Goal: Task Accomplishment & Management: Use online tool/utility

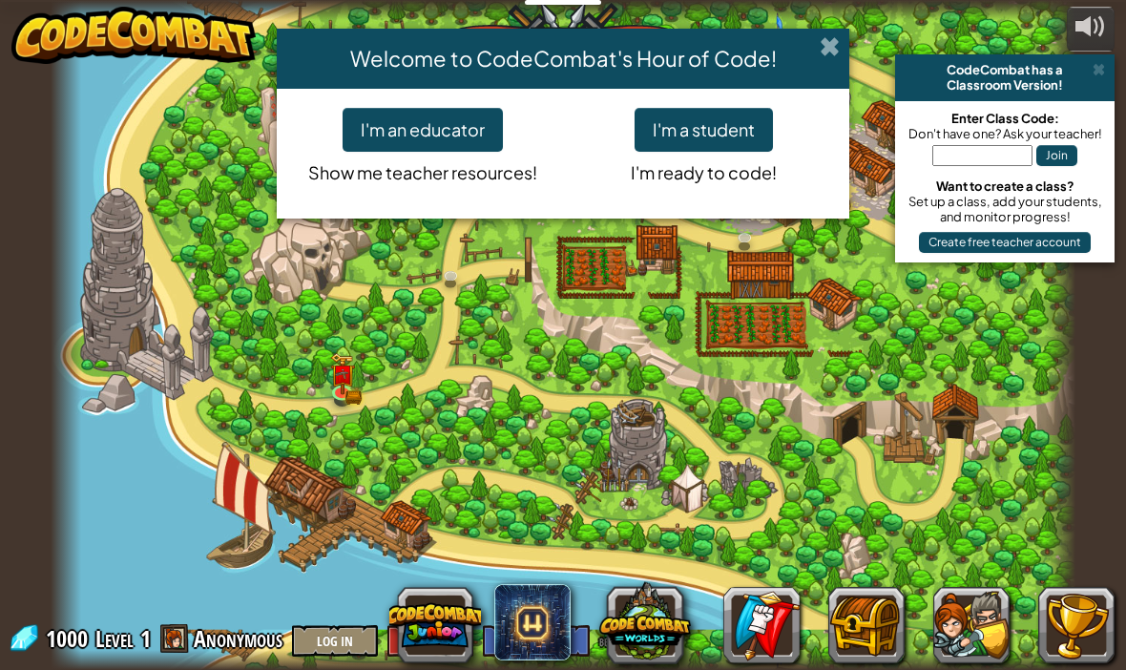
click at [838, 47] on span at bounding box center [829, 46] width 20 height 20
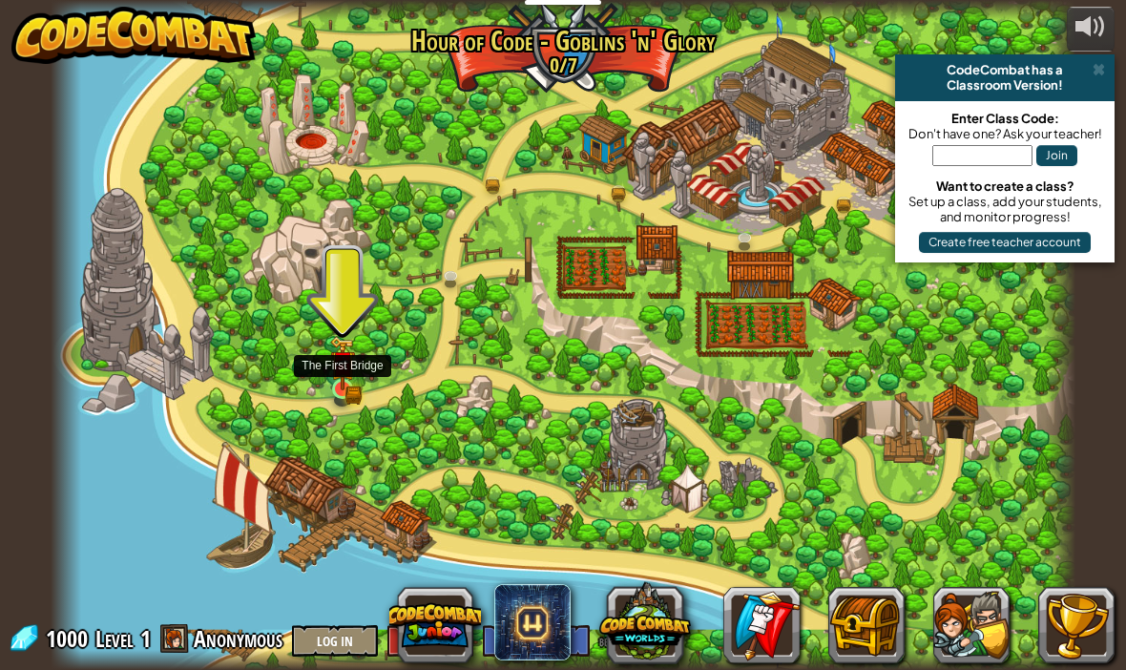
click at [354, 380] on img at bounding box center [342, 363] width 25 height 55
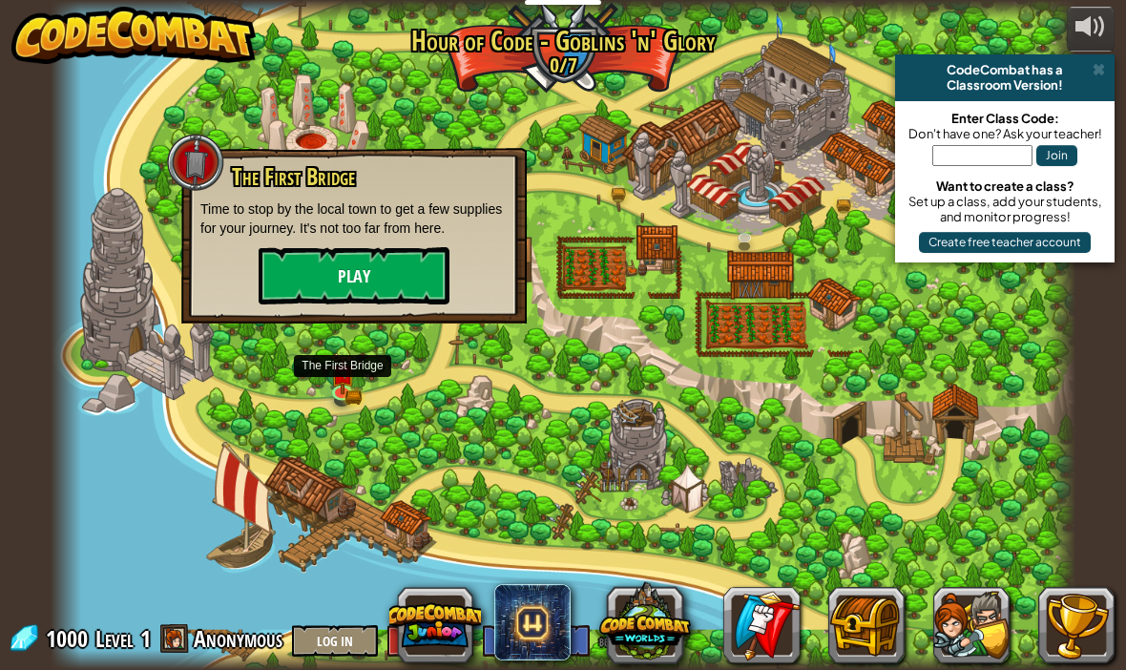
click at [326, 282] on button "Play" at bounding box center [353, 275] width 191 height 57
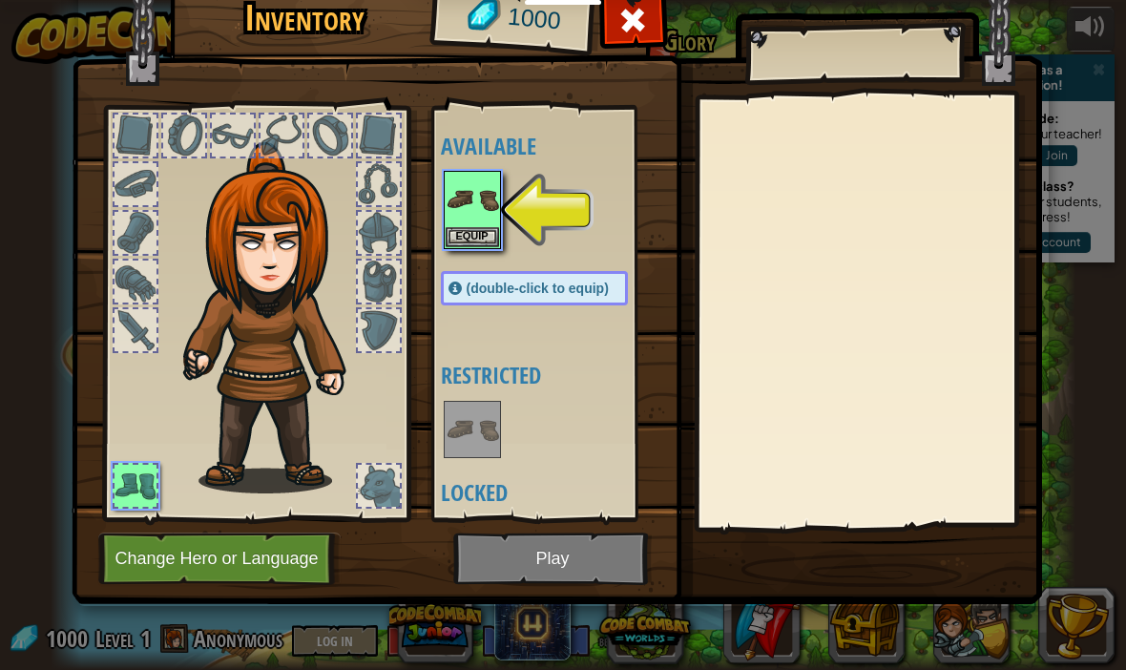
click at [178, 580] on button "Change Hero or Language" at bounding box center [219, 558] width 242 height 52
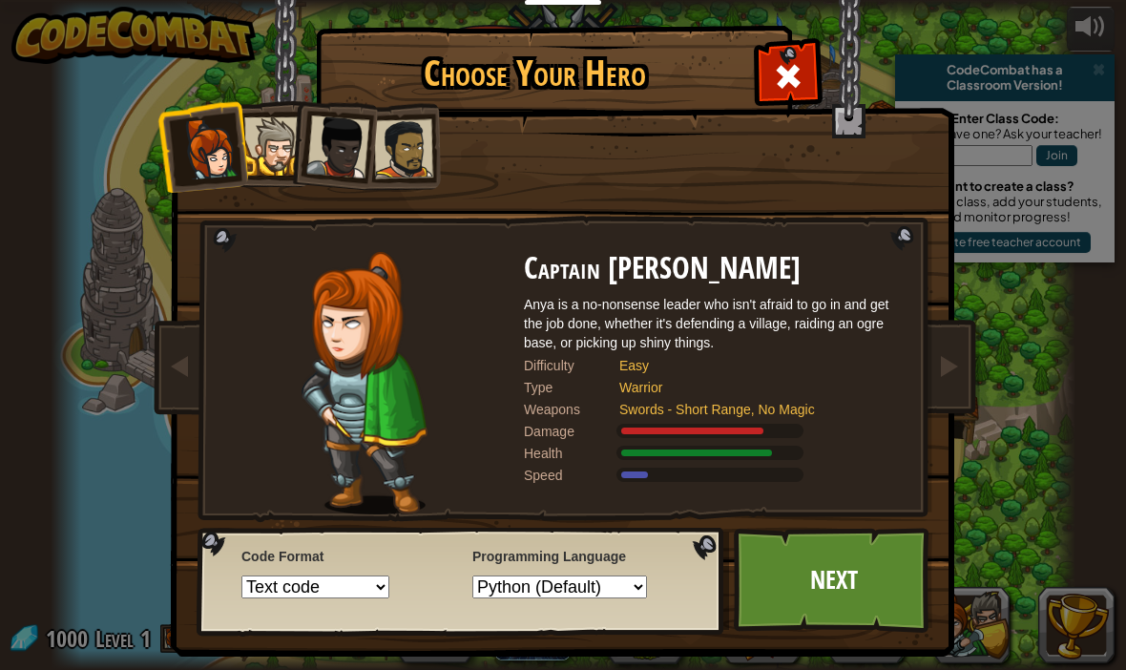
click at [276, 165] on div at bounding box center [273, 146] width 58 height 58
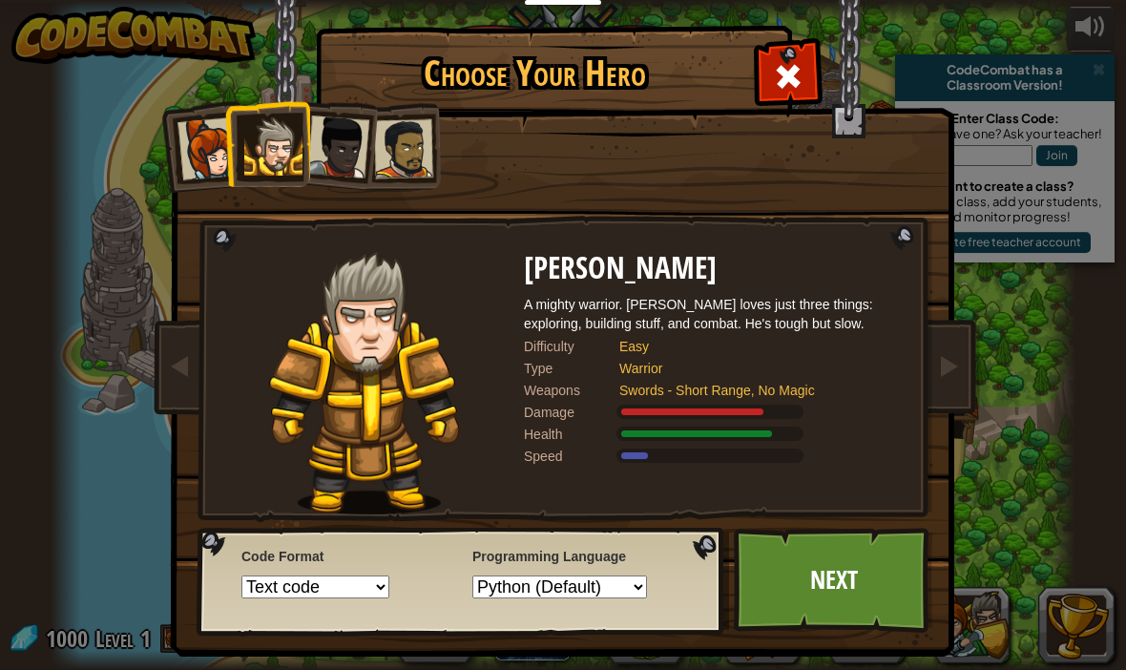
click at [346, 152] on div at bounding box center [337, 146] width 63 height 63
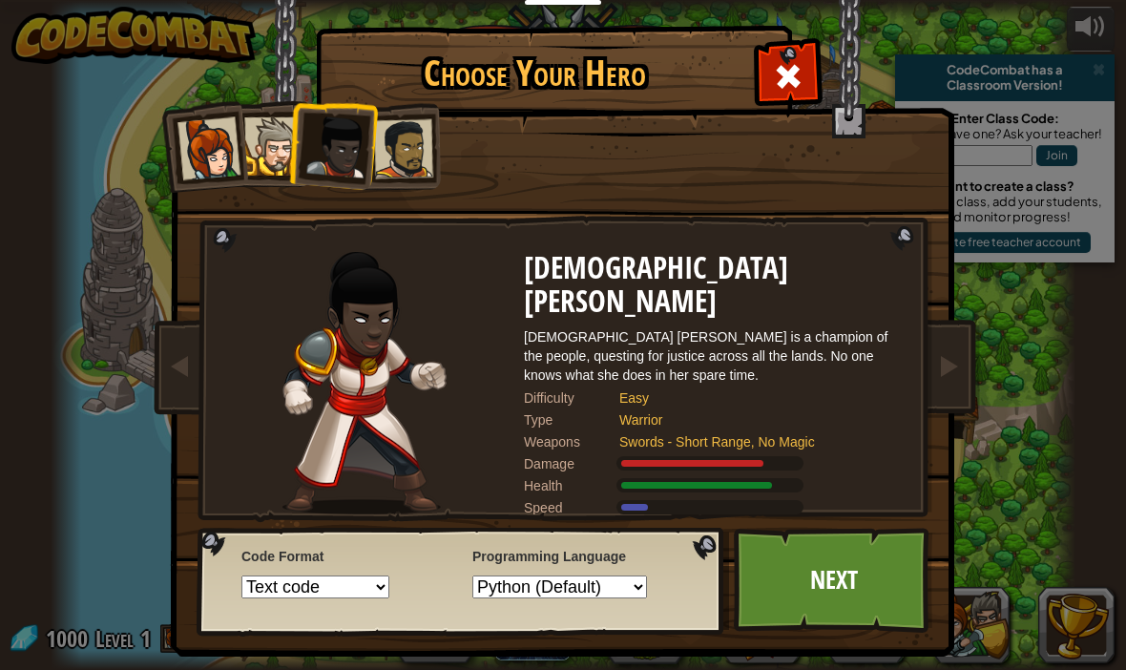
click at [397, 166] on div at bounding box center [403, 148] width 59 height 59
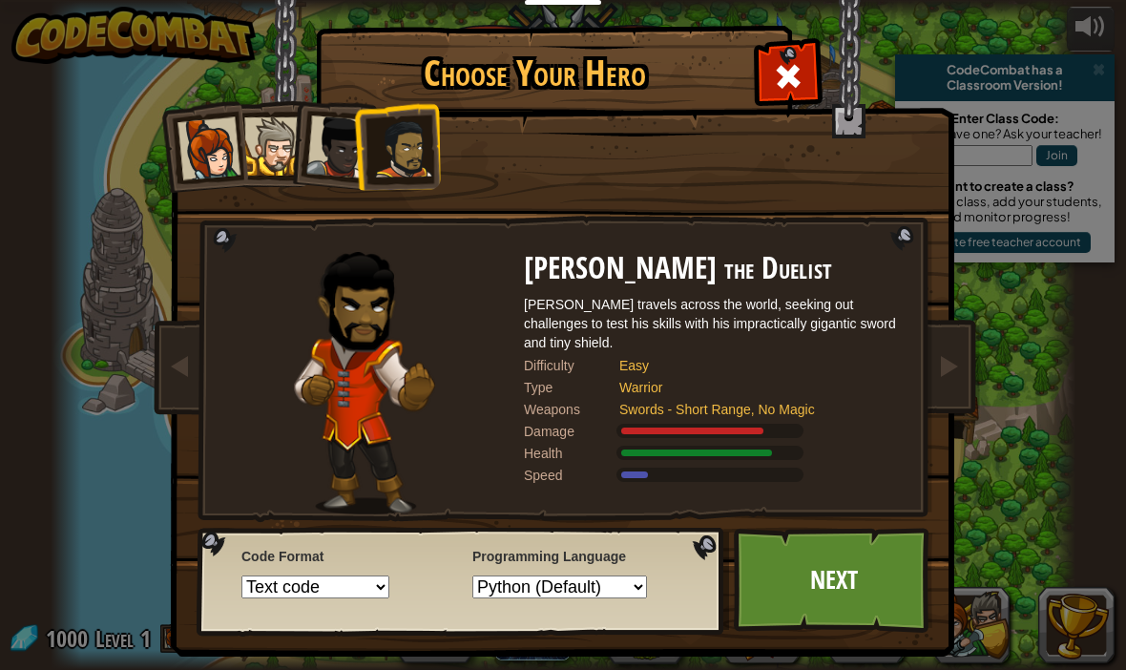
click at [282, 148] on div at bounding box center [273, 146] width 58 height 58
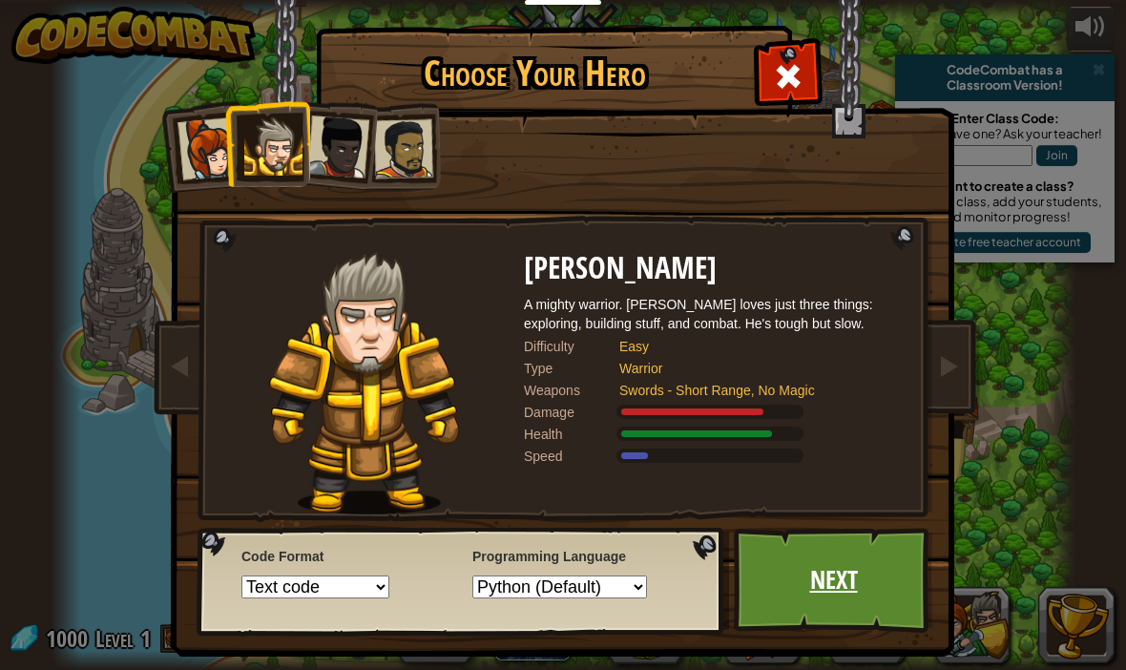
click at [865, 574] on link "Next" at bounding box center [833, 579] width 199 height 105
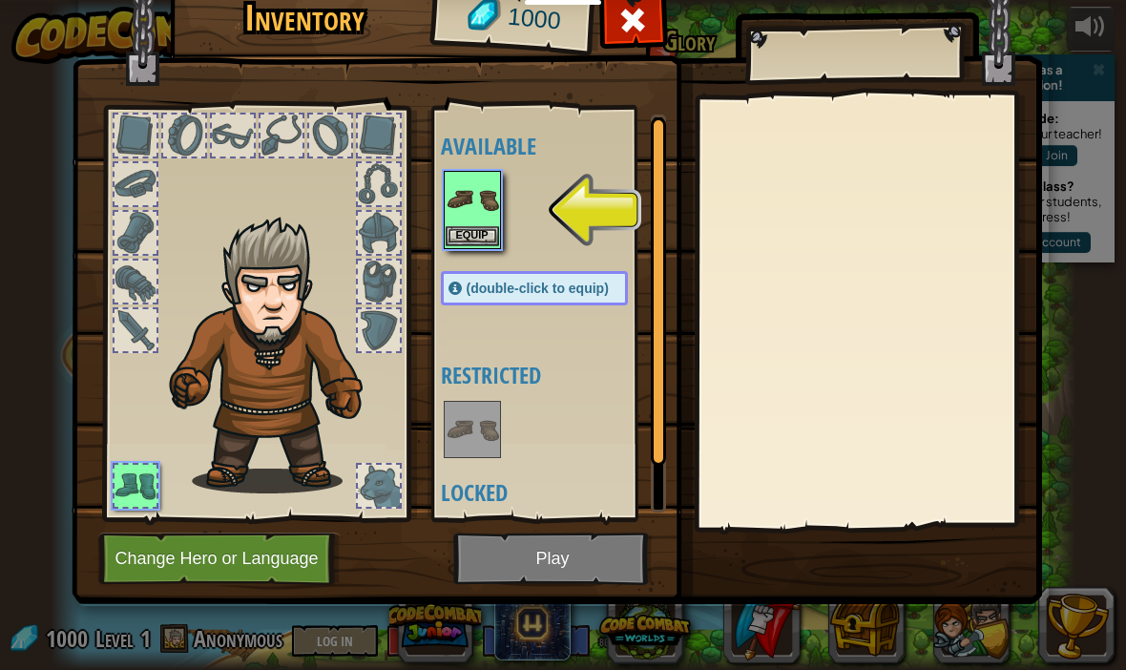
click at [472, 220] on img at bounding box center [471, 199] width 53 height 53
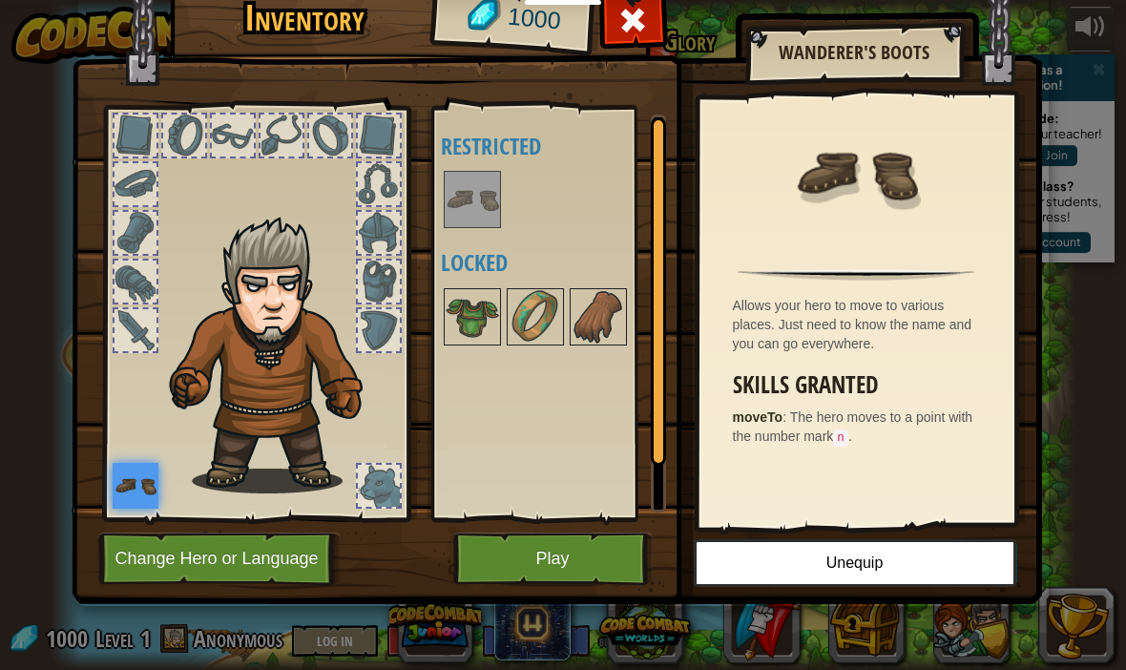
click at [595, 556] on button "Play" at bounding box center [552, 558] width 199 height 52
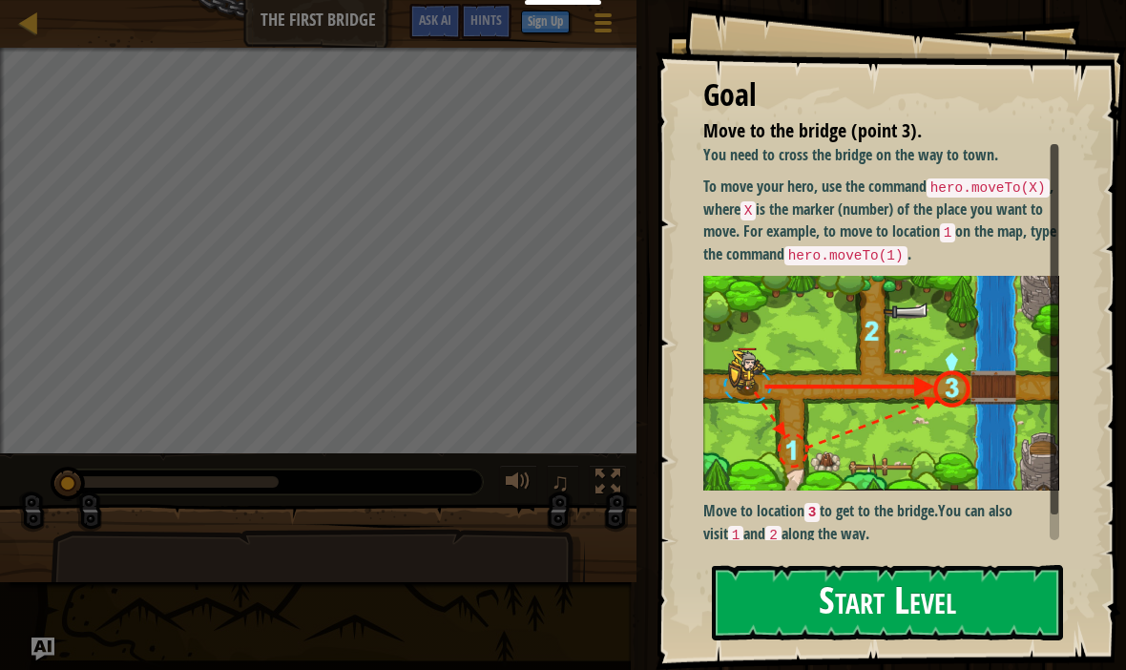
click at [990, 565] on button "Start Level" at bounding box center [887, 602] width 351 height 75
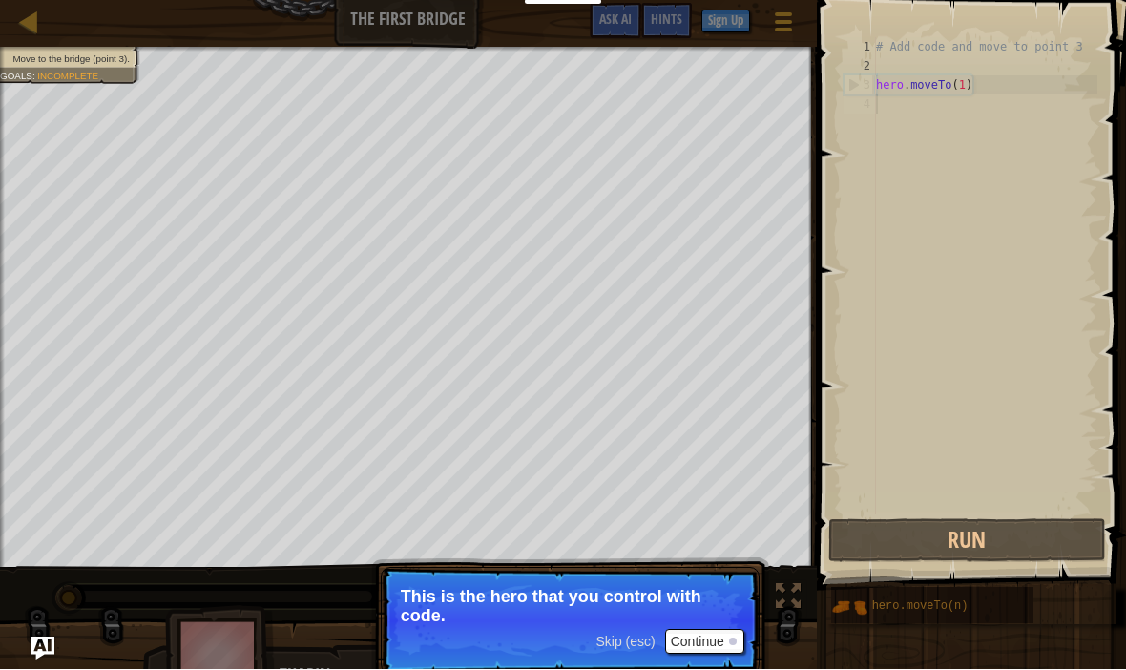
click at [727, 651] on button "Continue" at bounding box center [704, 642] width 79 height 25
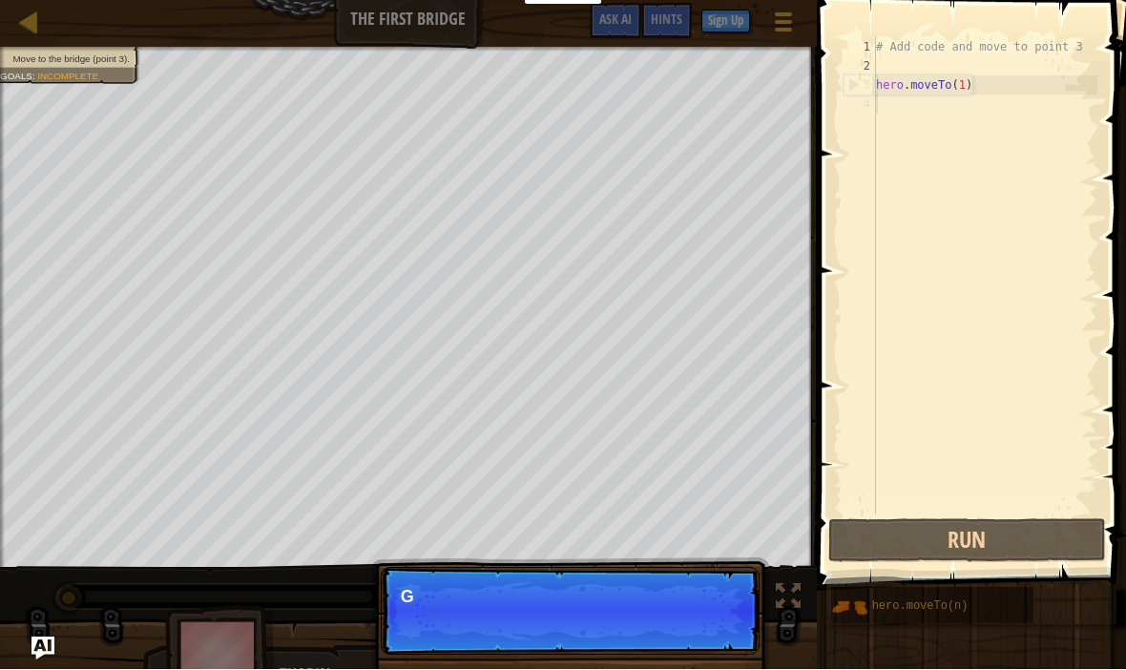
scroll to position [10, 0]
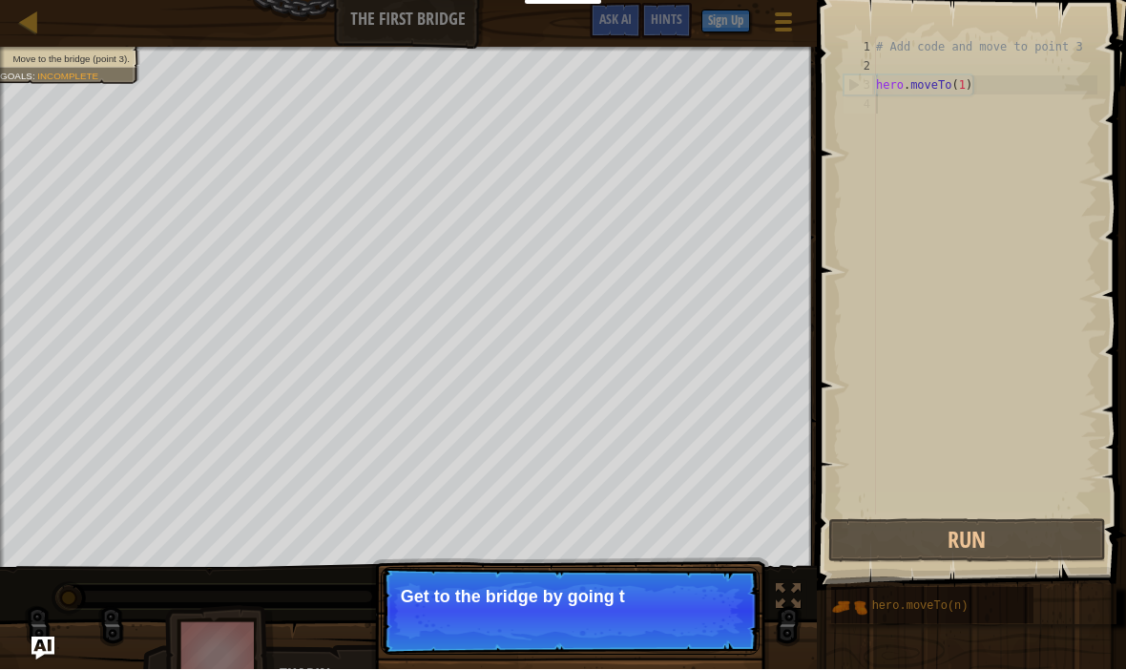
click at [738, 622] on p "Skip (esc) Continue Get to the bridge by going t" at bounding box center [570, 612] width 379 height 88
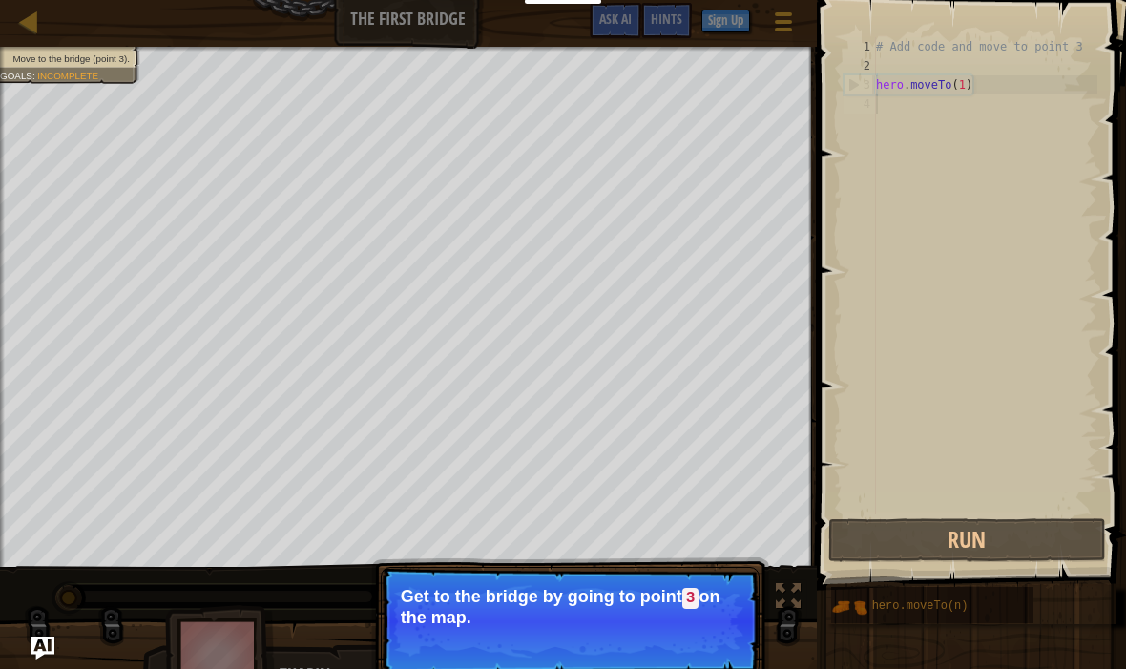
click at [736, 604] on p "Get to the bridge by going to point 3 on the map." at bounding box center [570, 608] width 339 height 40
click at [734, 616] on p "Get to the bridge by going to point 3 on the map." at bounding box center [570, 608] width 339 height 40
click at [726, 607] on p "Get to the bridge by going to point 3 on the map." at bounding box center [570, 608] width 339 height 40
click at [705, 605] on p "Get to the bridge by going to point 3 on the map." at bounding box center [570, 608] width 339 height 40
click at [755, 575] on p "Skip (esc) Continue Get to the bridge by going to point 3 on the map." at bounding box center [570, 622] width 379 height 109
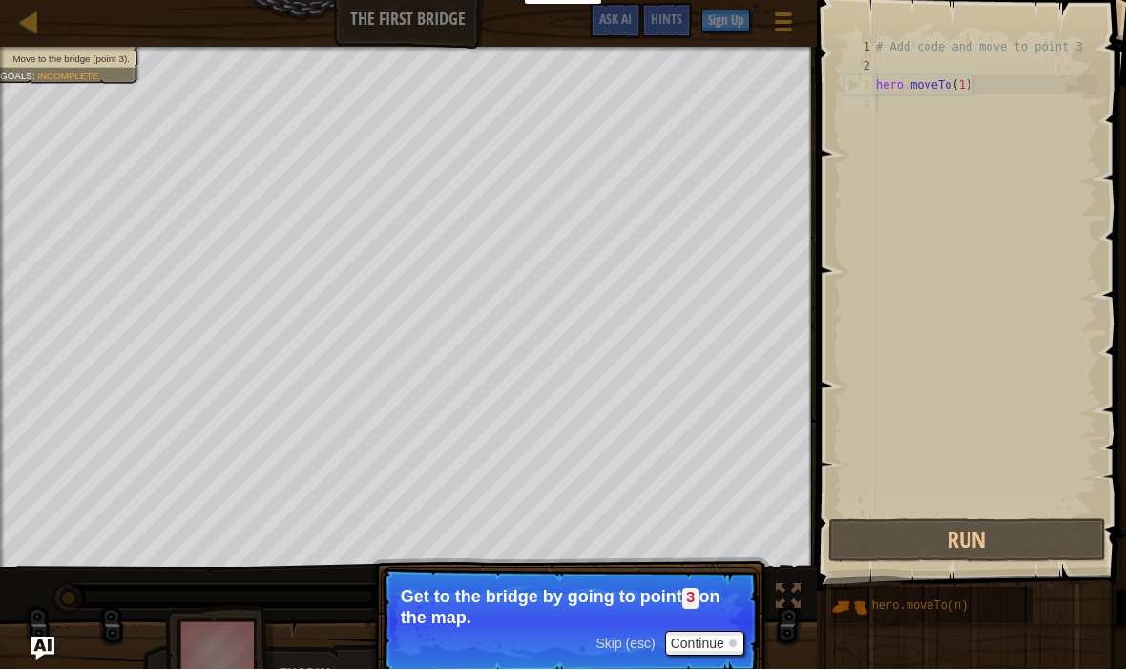
click at [743, 599] on p "Skip (esc) Continue Get to the bridge by going to point 3 on the map." at bounding box center [570, 622] width 379 height 109
click at [745, 616] on p "Skip (esc) Continue Get to the bridge by going to point 3 on the map." at bounding box center [570, 622] width 379 height 109
click at [735, 640] on div at bounding box center [733, 644] width 8 height 8
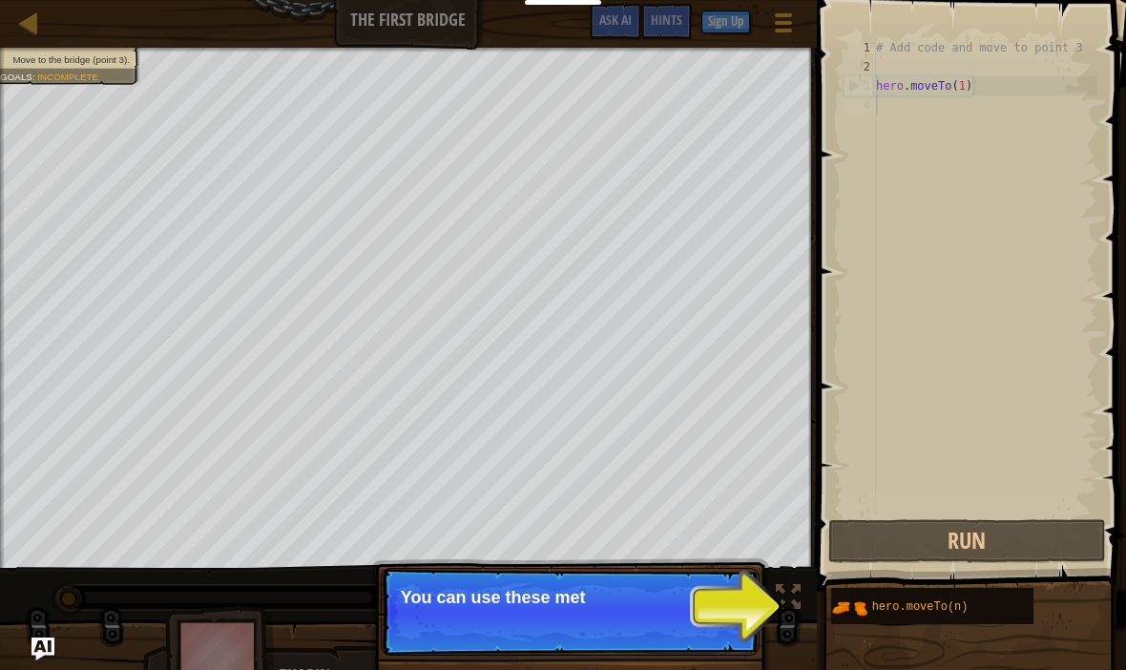
scroll to position [0, 0]
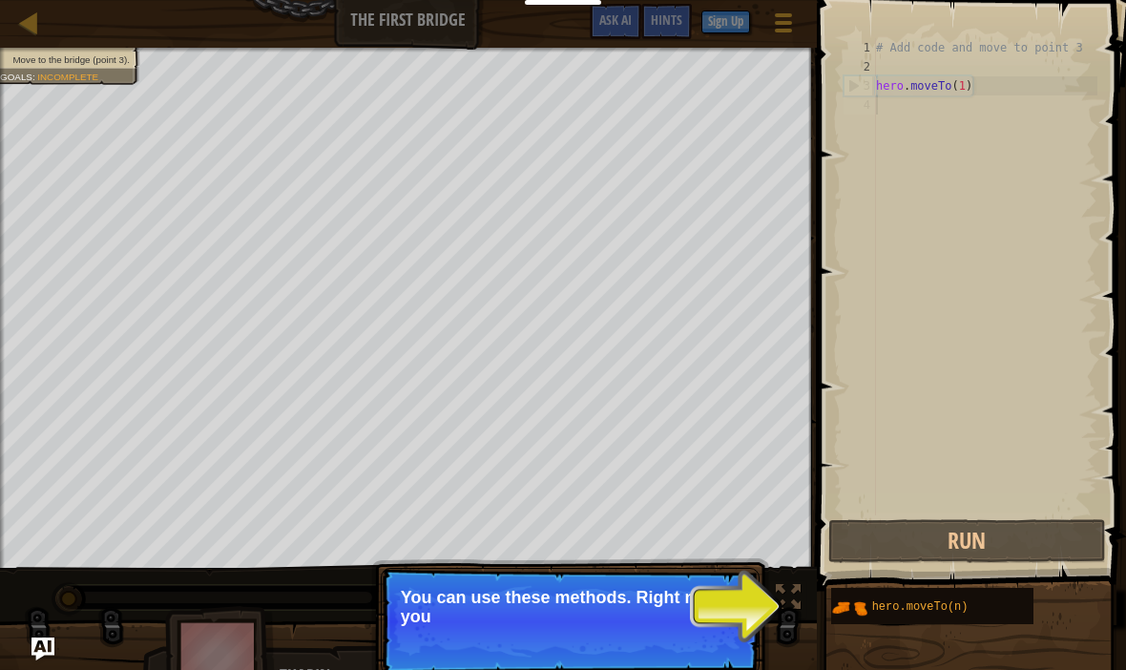
click at [749, 614] on p "Skip (esc) Continue You can use these methods. Right now, you" at bounding box center [570, 621] width 379 height 107
click at [712, 614] on p "You can use these methods. Right now, you only need mo" at bounding box center [570, 608] width 339 height 40
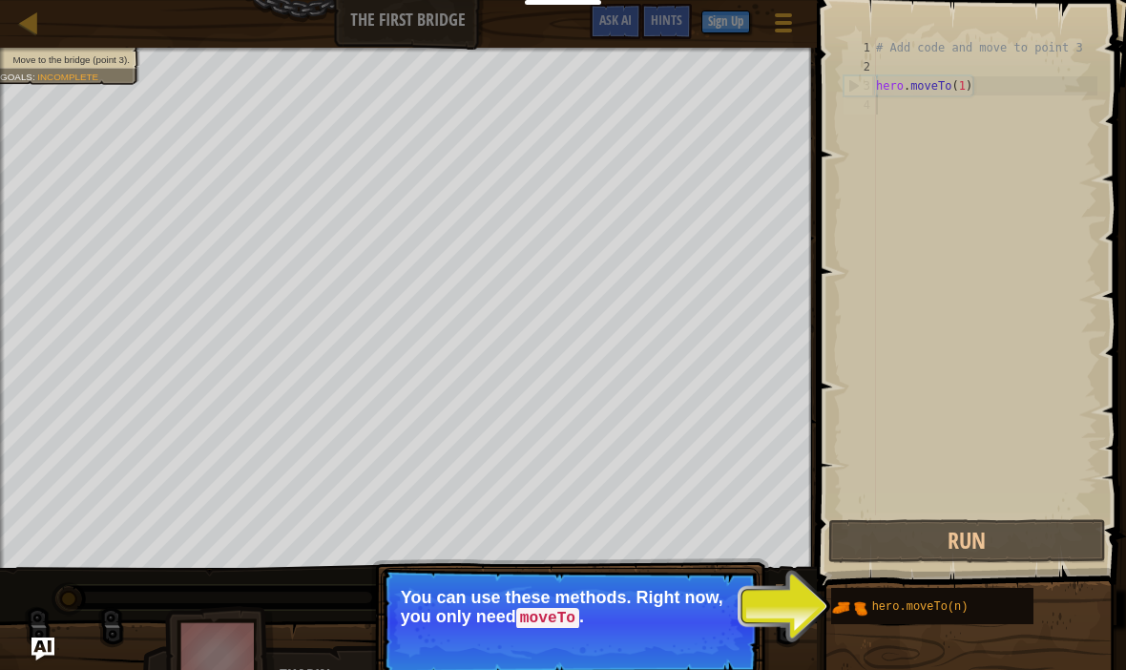
click at [730, 622] on p "You can use these methods. Right now, you only need moveTo ." at bounding box center [570, 608] width 339 height 40
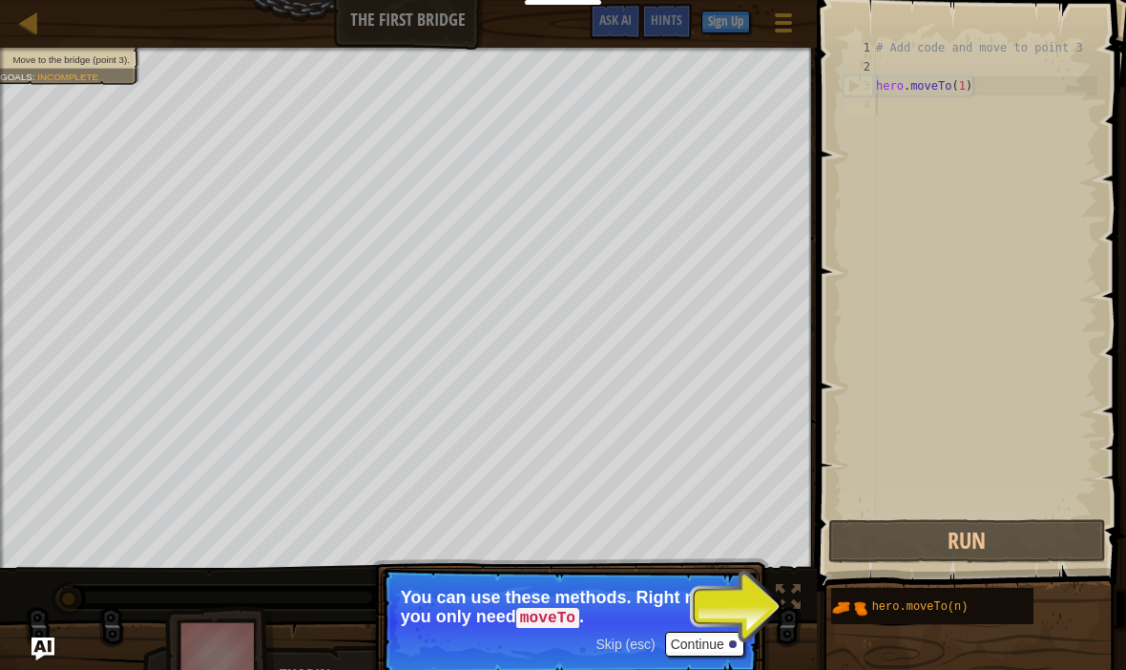
click at [733, 651] on button "Continue" at bounding box center [704, 643] width 79 height 25
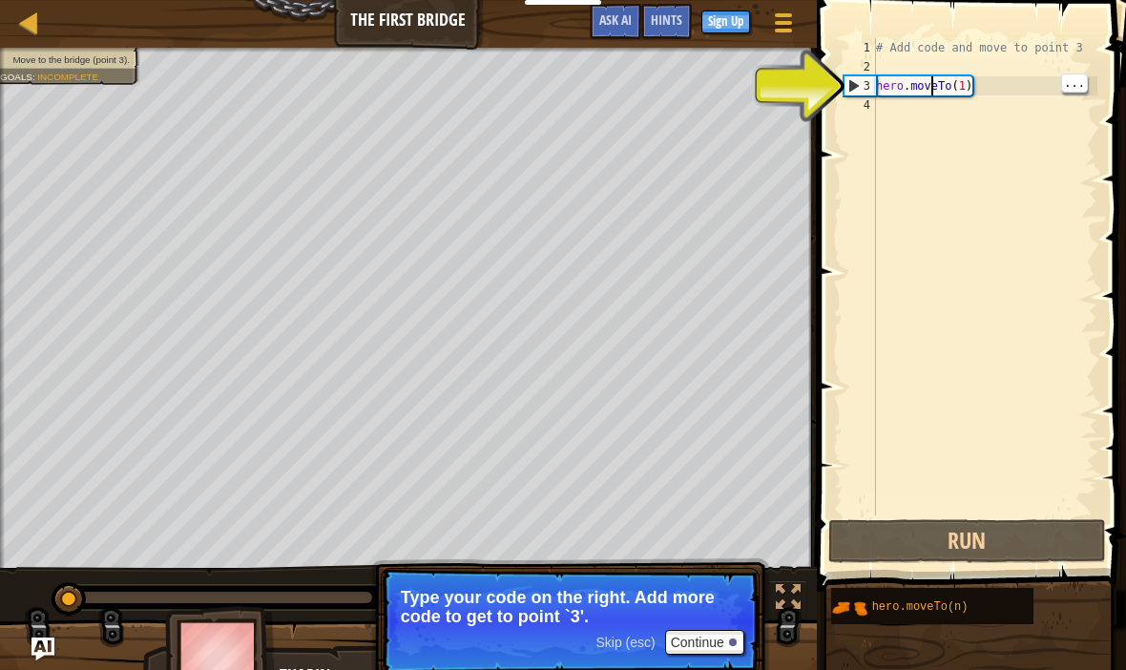
type textarea "hero.moveTo(1)"
click at [1024, 299] on div "# Add code and move to point 3 hero . moveTo ( 1 )" at bounding box center [984, 295] width 225 height 515
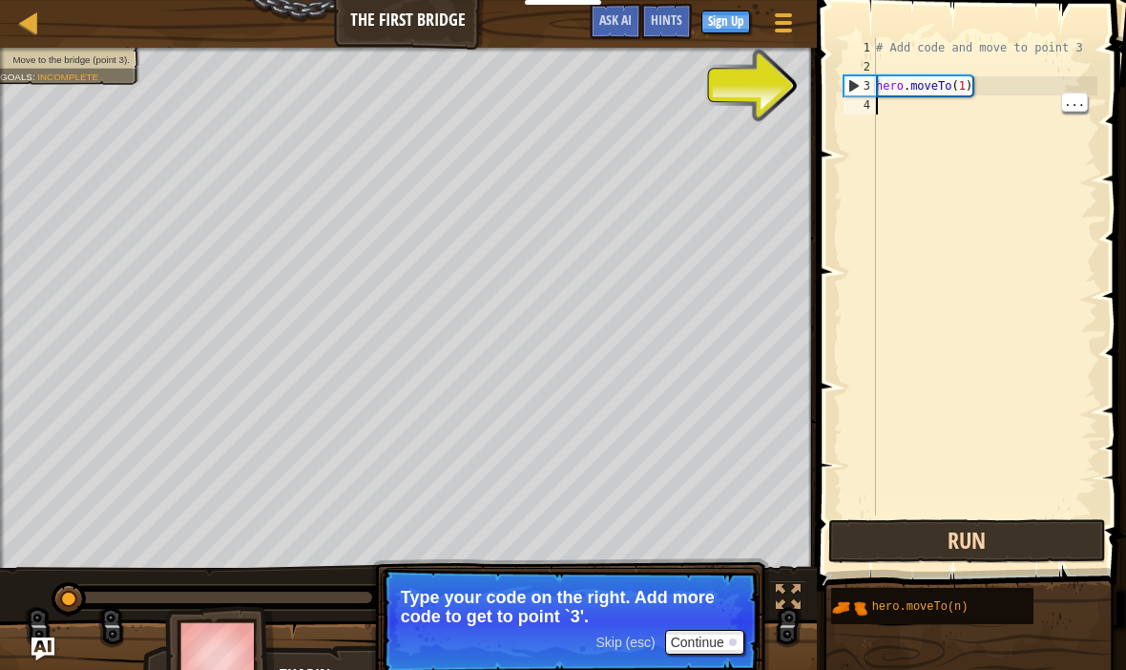
click at [1020, 527] on button "Run" at bounding box center [967, 541] width 278 height 44
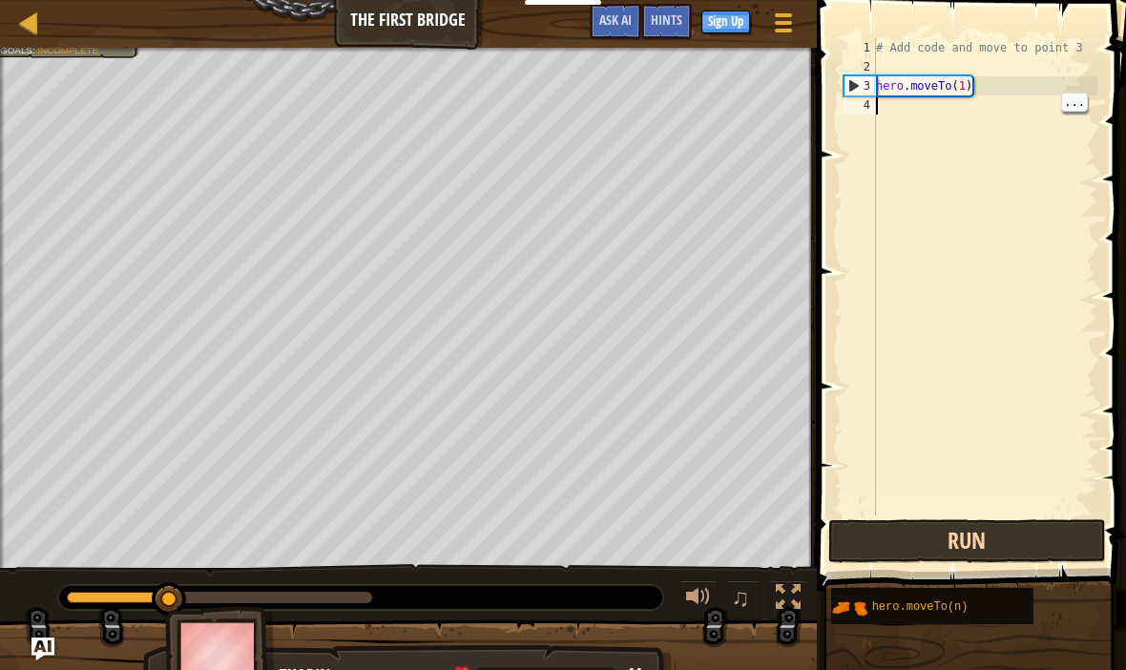
click at [1046, 532] on button "Run" at bounding box center [967, 541] width 278 height 44
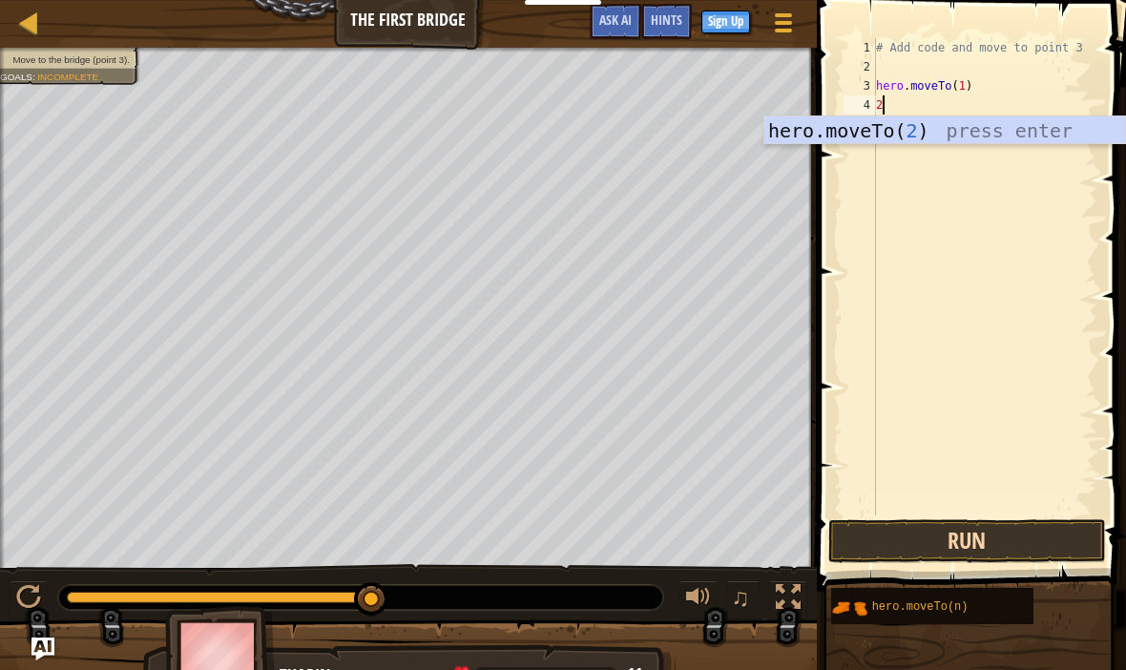
type textarea "2"
click at [1024, 539] on button "Run" at bounding box center [967, 541] width 278 height 44
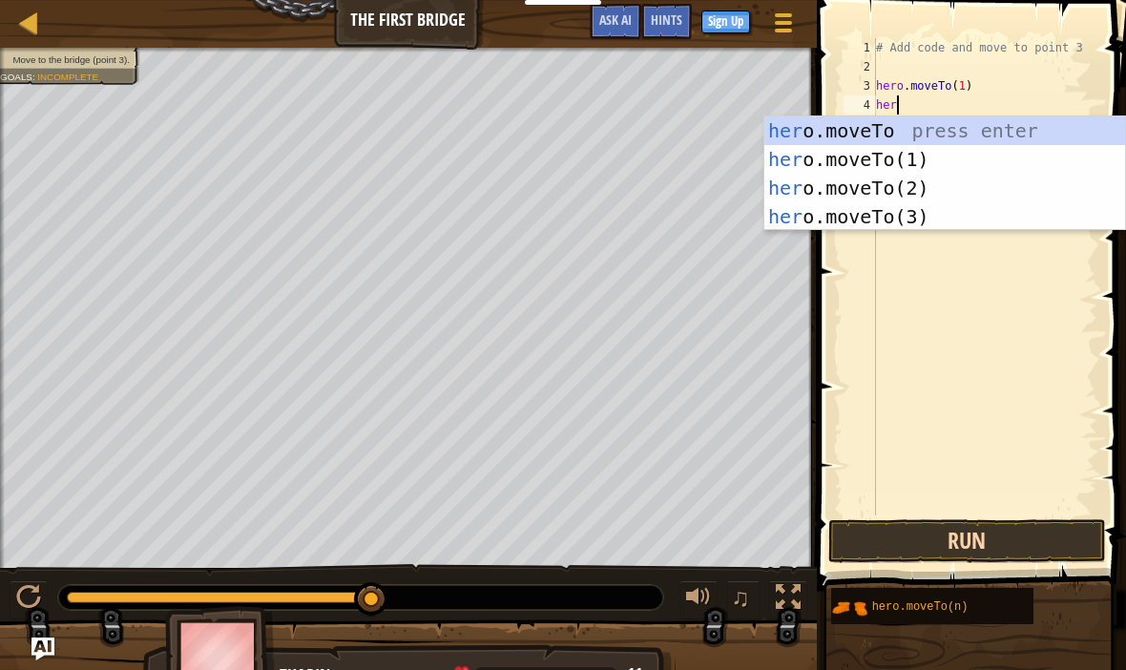
scroll to position [10, 1]
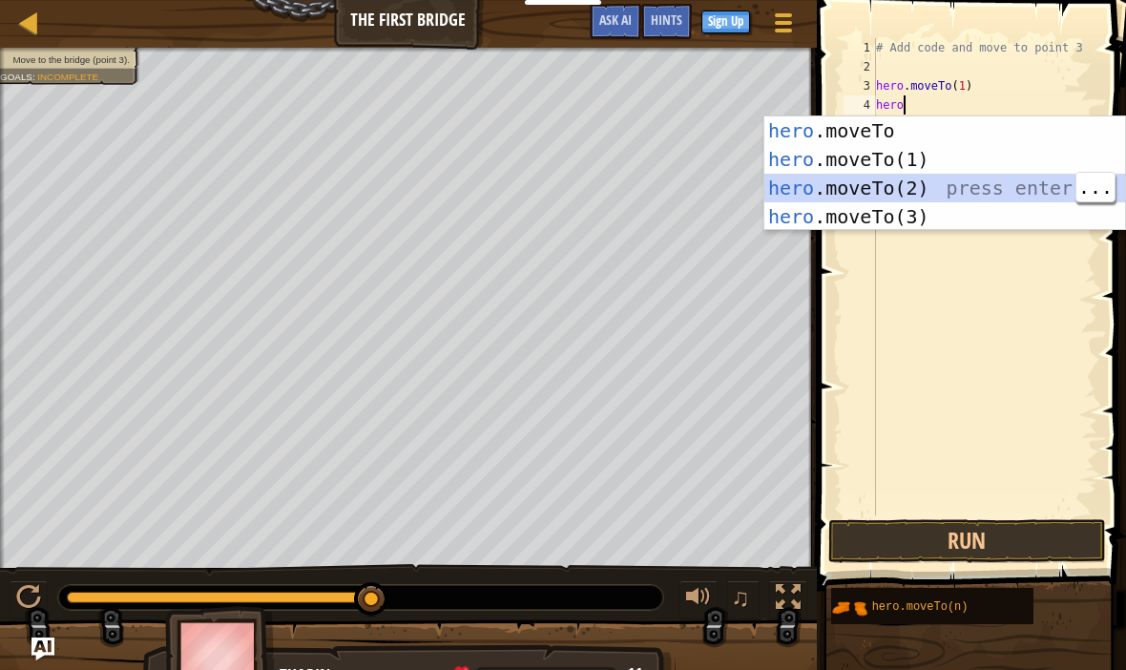
type textarea "hero.moveTo(2)"
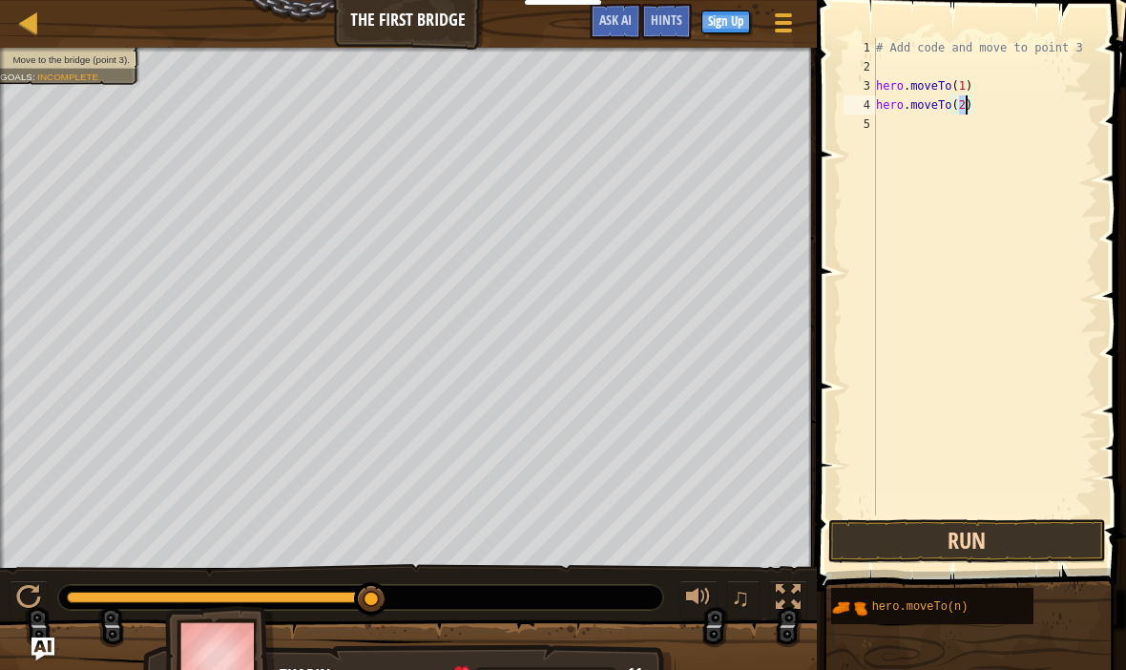
click at [1050, 531] on button "Run" at bounding box center [967, 541] width 278 height 44
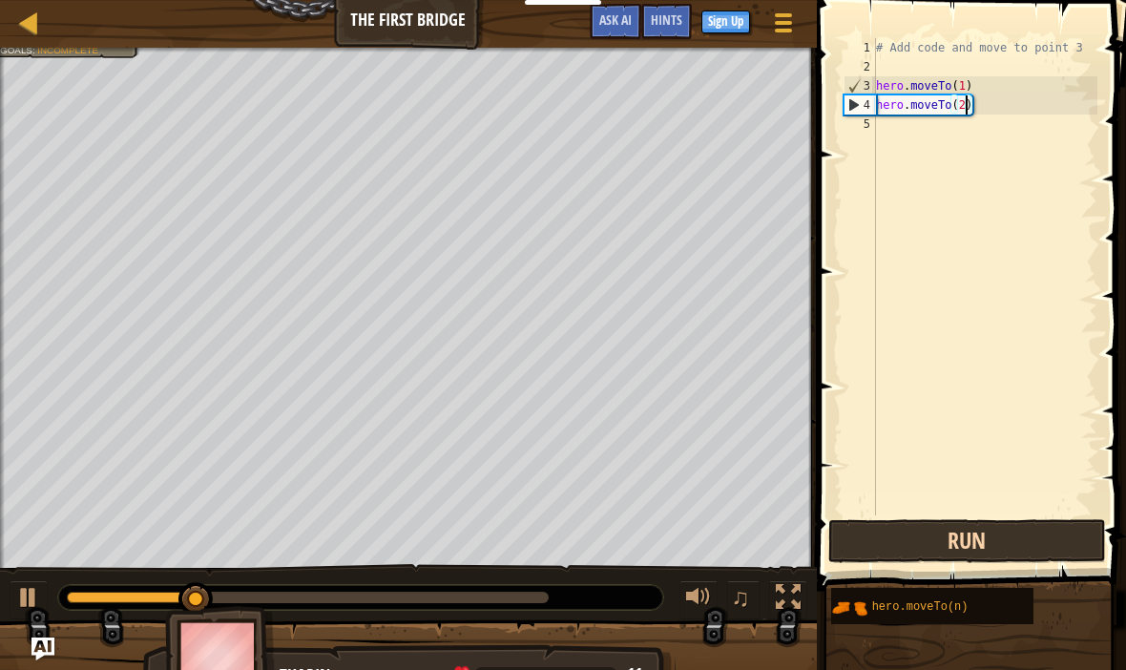
click at [1068, 538] on button "Run" at bounding box center [967, 541] width 278 height 44
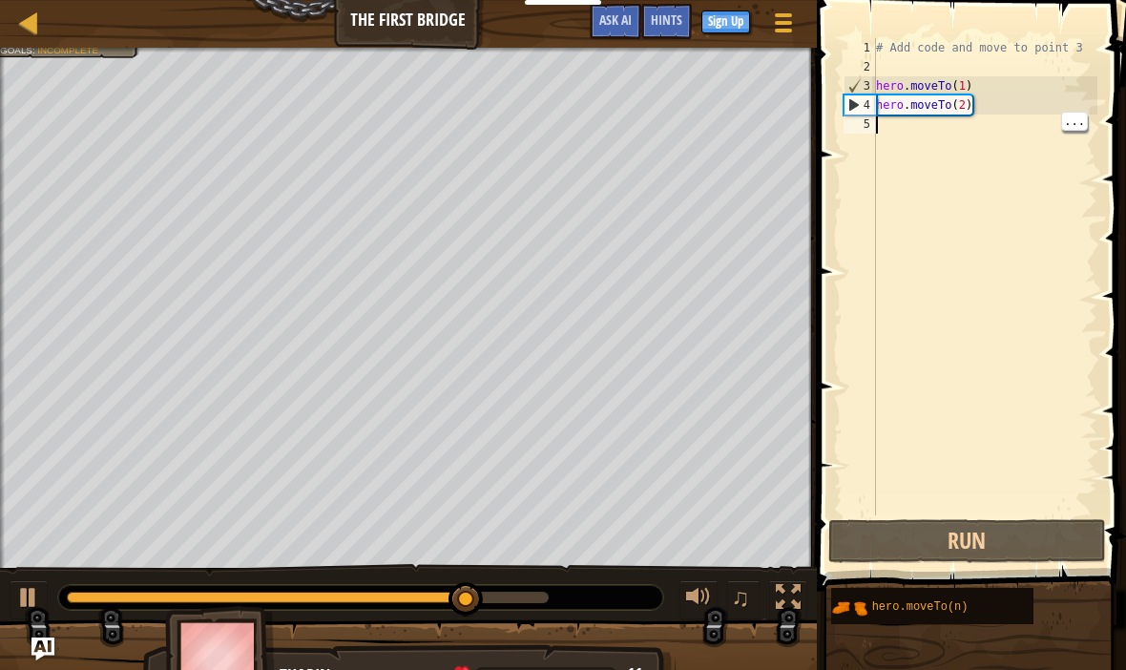
scroll to position [10, 0]
click at [900, 129] on div "# Add code and move to point 3 hero . moveTo ( 1 ) hero . moveTo ( 2 )" at bounding box center [984, 295] width 225 height 515
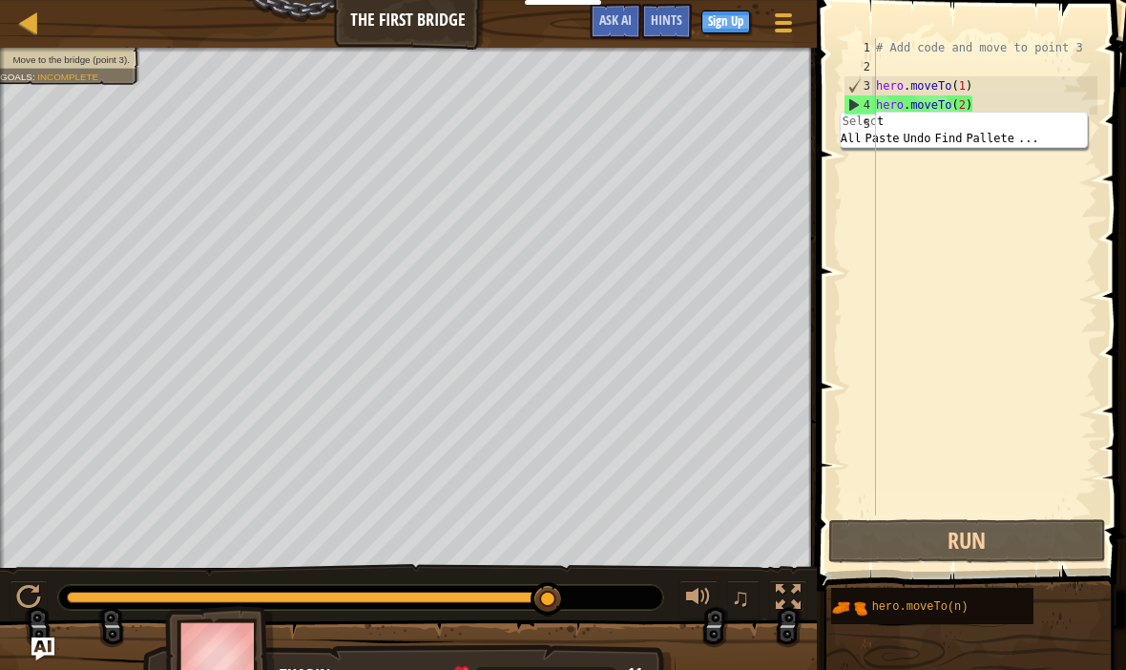
click at [955, 189] on div "# Add code and move to point 3 hero . moveTo ( 1 ) hero . moveTo ( 2 )" at bounding box center [984, 295] width 225 height 515
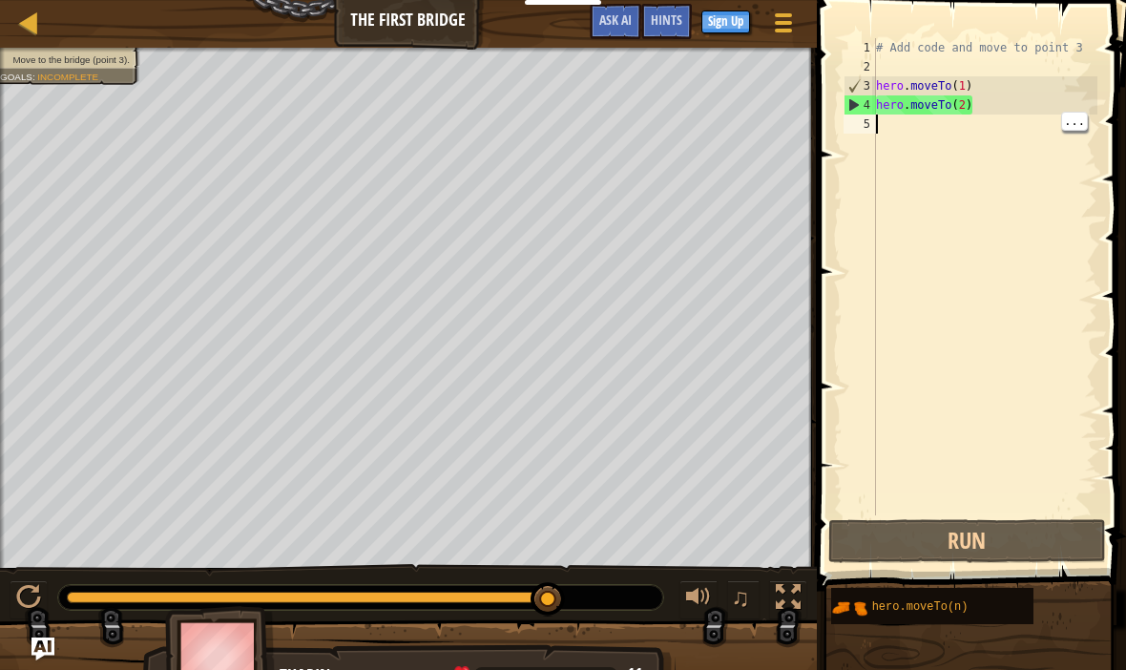
type textarea "4"
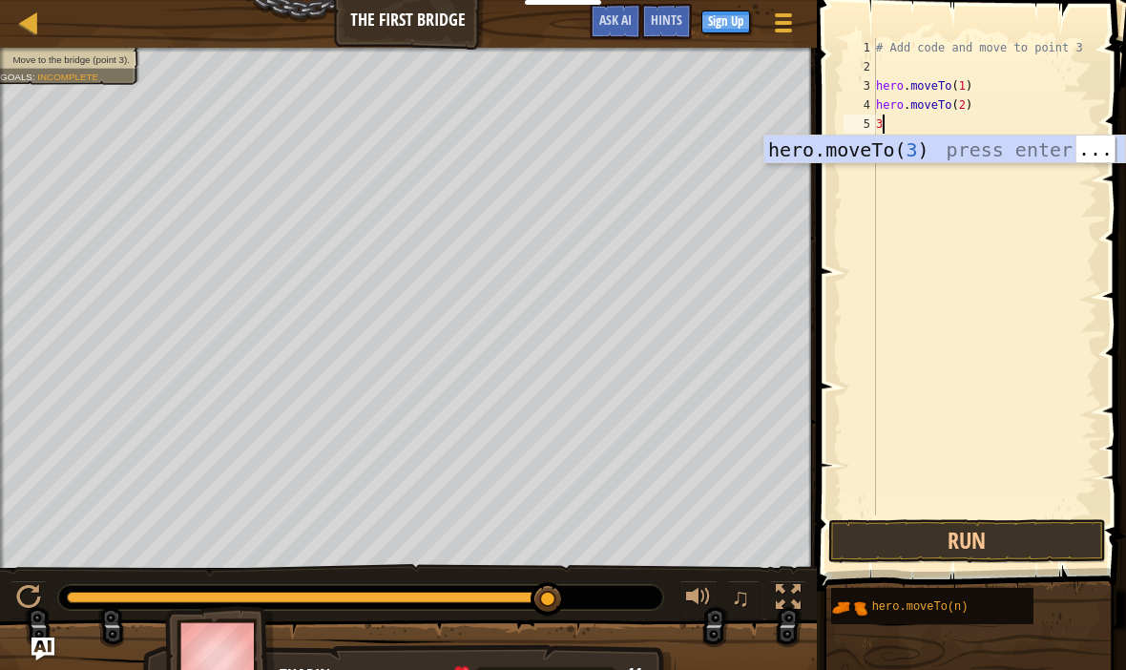
type textarea "3"
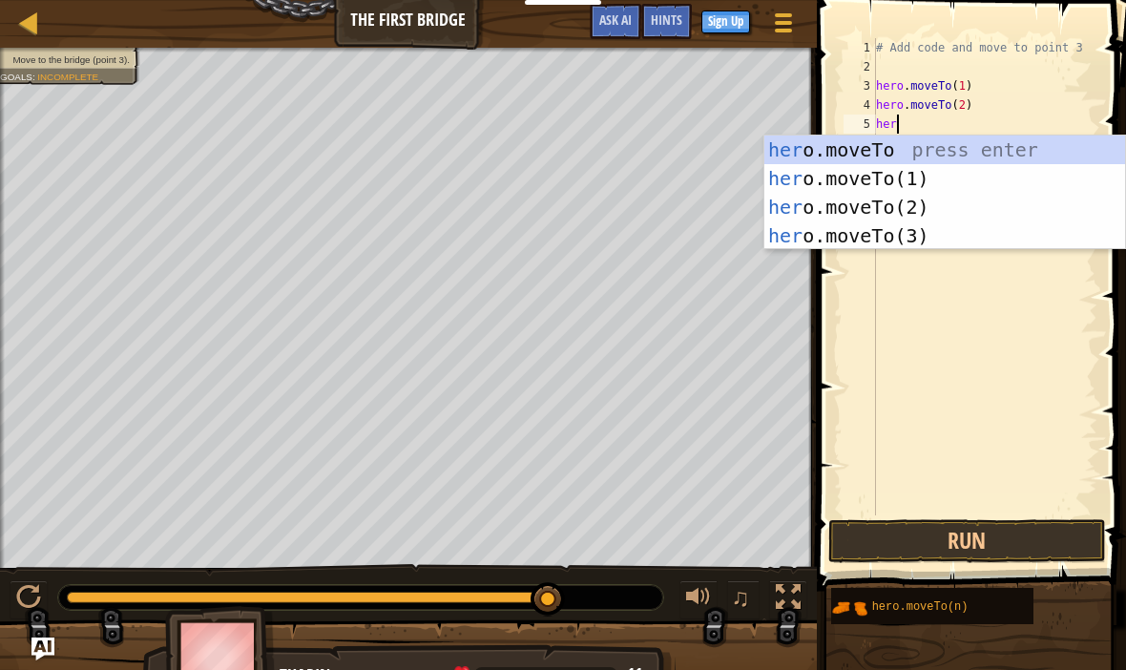
scroll to position [10, 1]
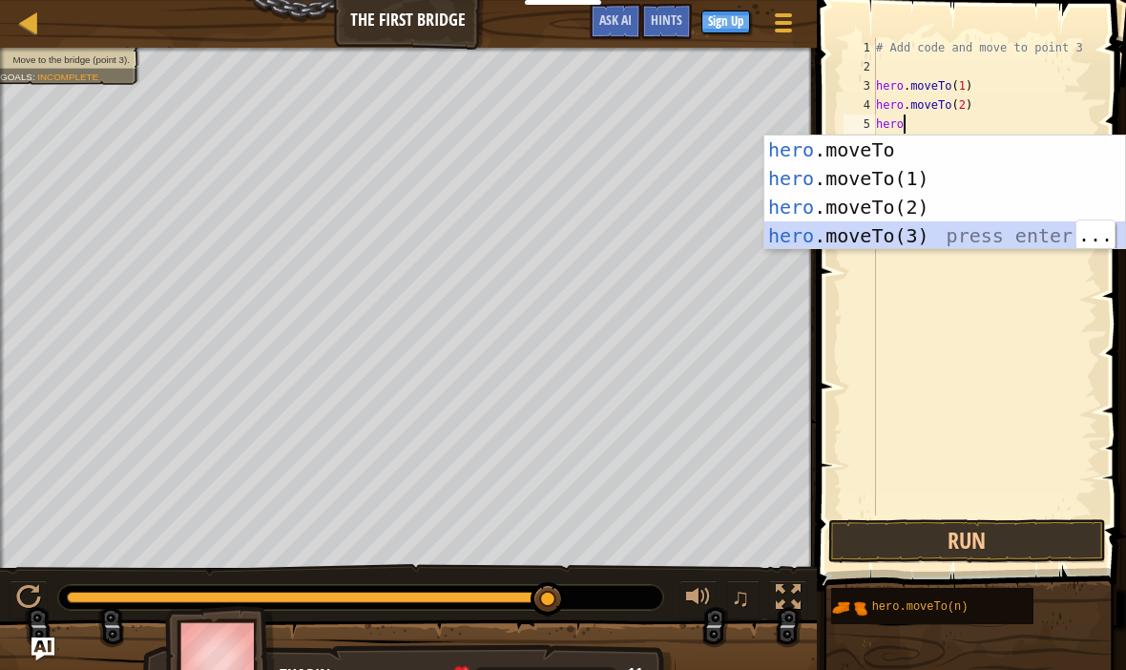
type textarea "hero.moveTo(3)"
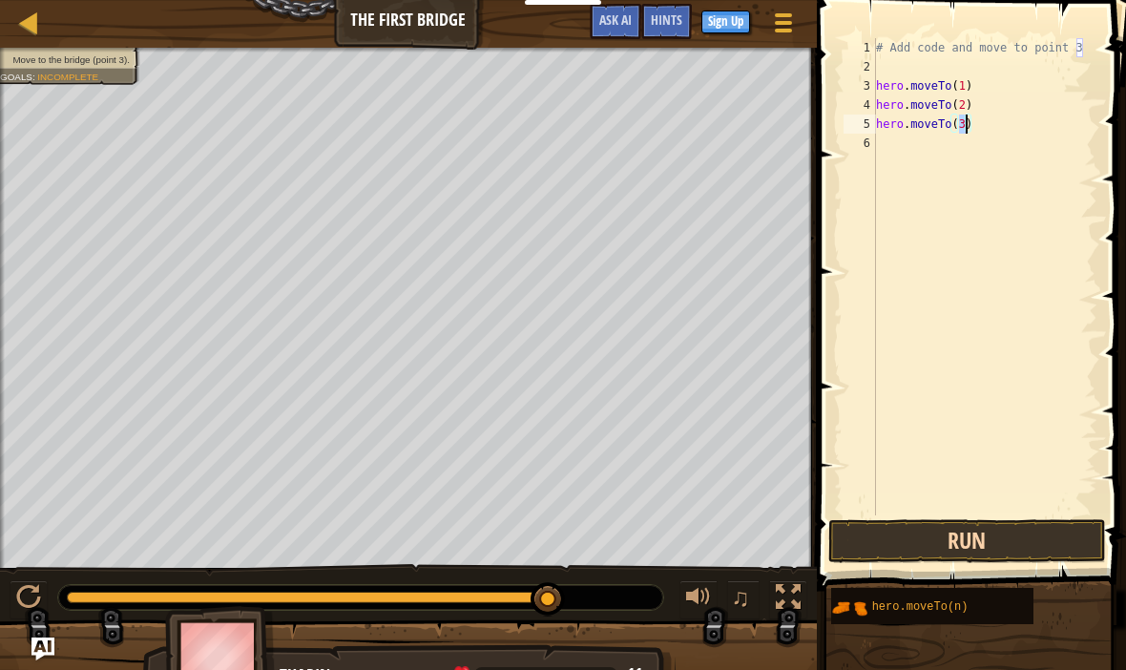
click at [1003, 545] on button "Run" at bounding box center [967, 541] width 278 height 44
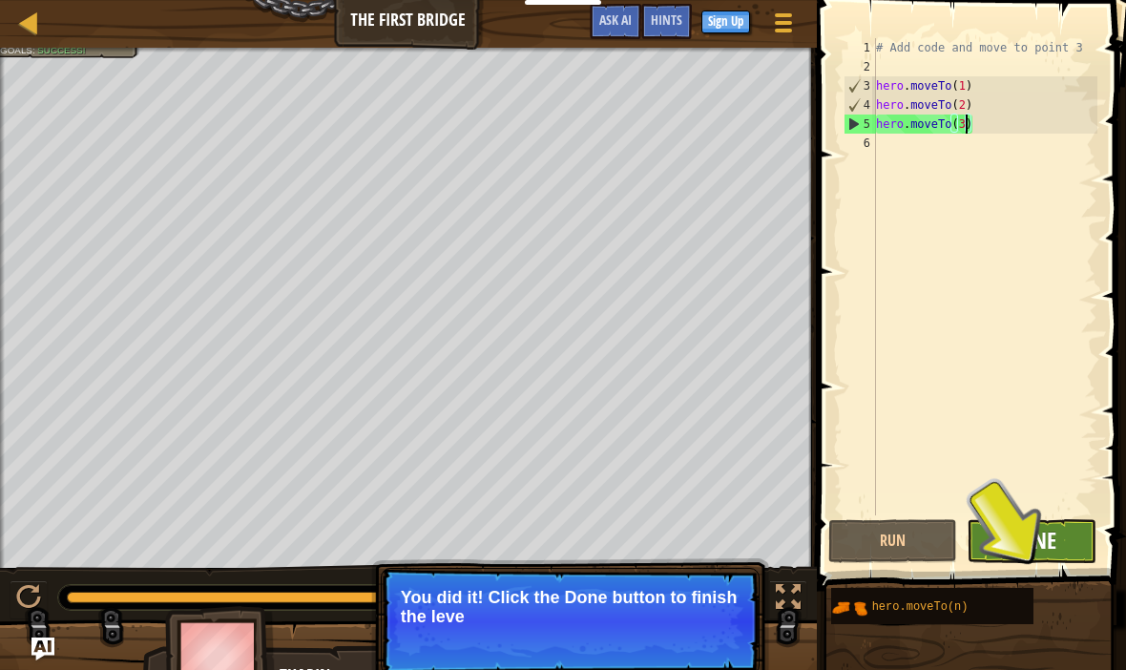
click at [1052, 538] on span "Done" at bounding box center [1031, 540] width 50 height 31
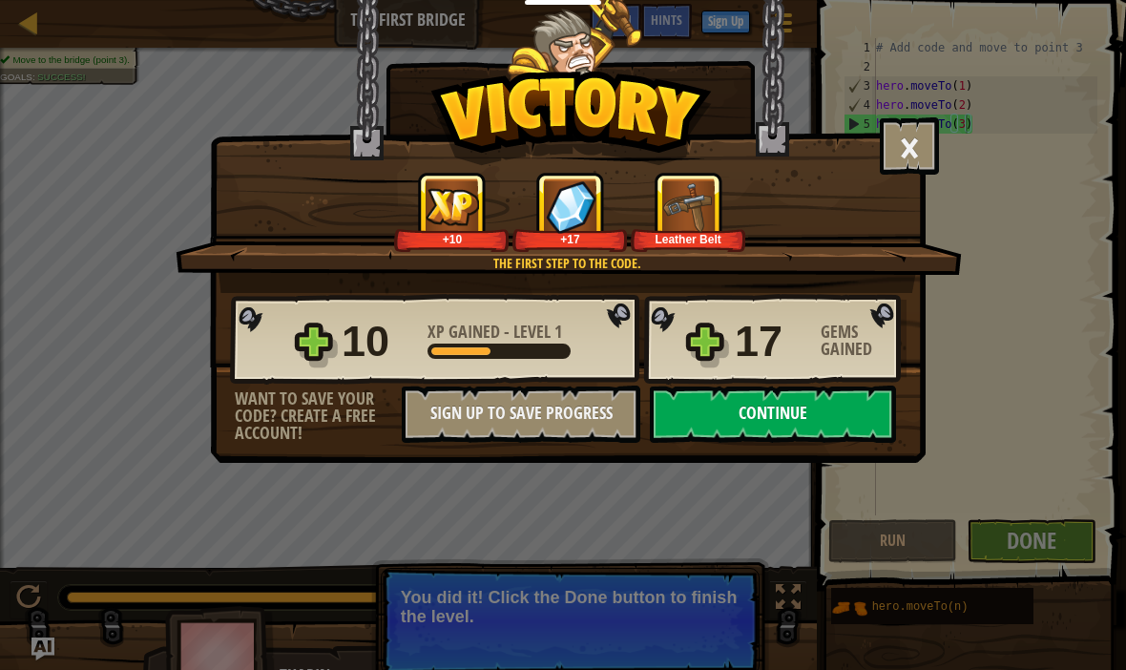
click at [854, 417] on button "Continue" at bounding box center [773, 413] width 246 height 57
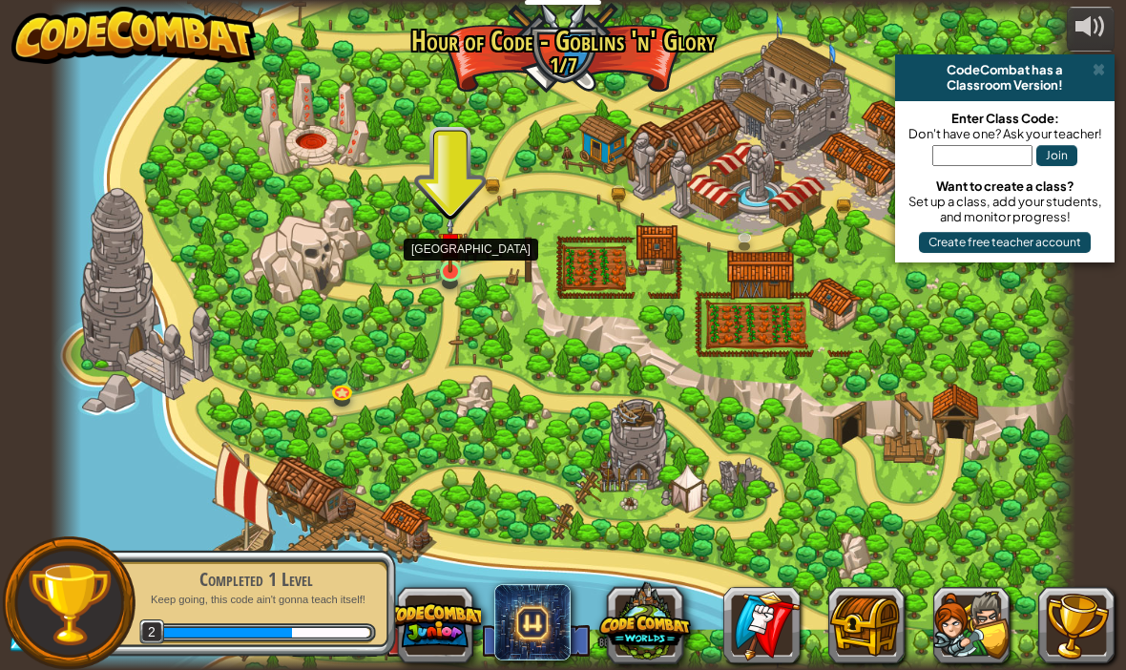
click at [446, 271] on img at bounding box center [450, 244] width 25 height 57
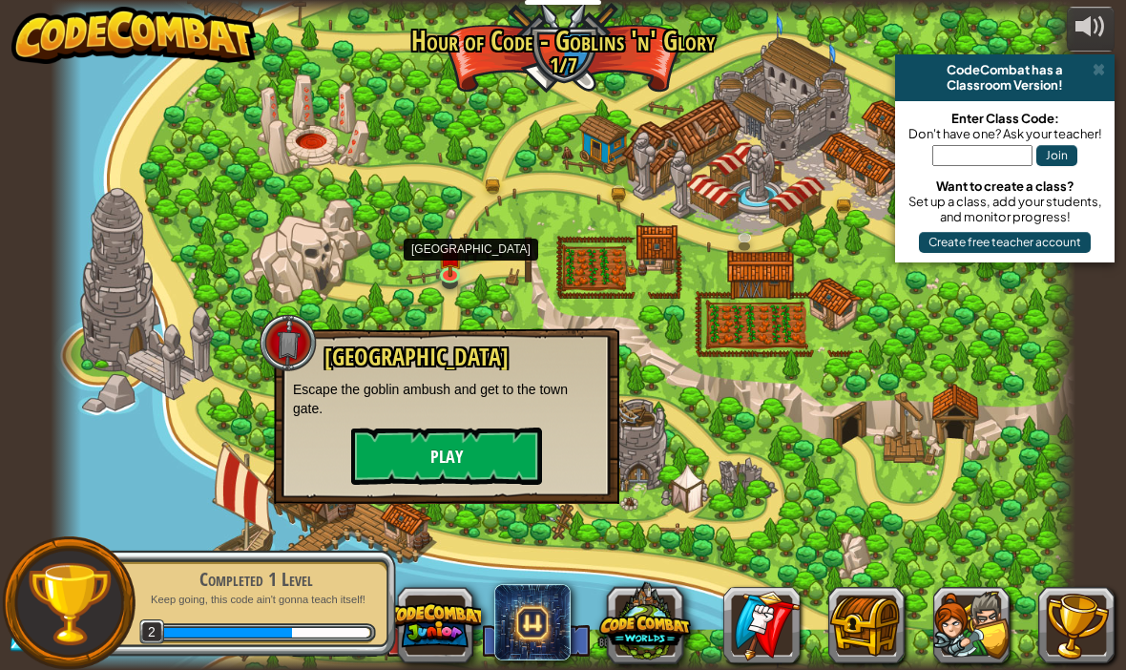
click at [508, 443] on button "Play" at bounding box center [446, 455] width 191 height 57
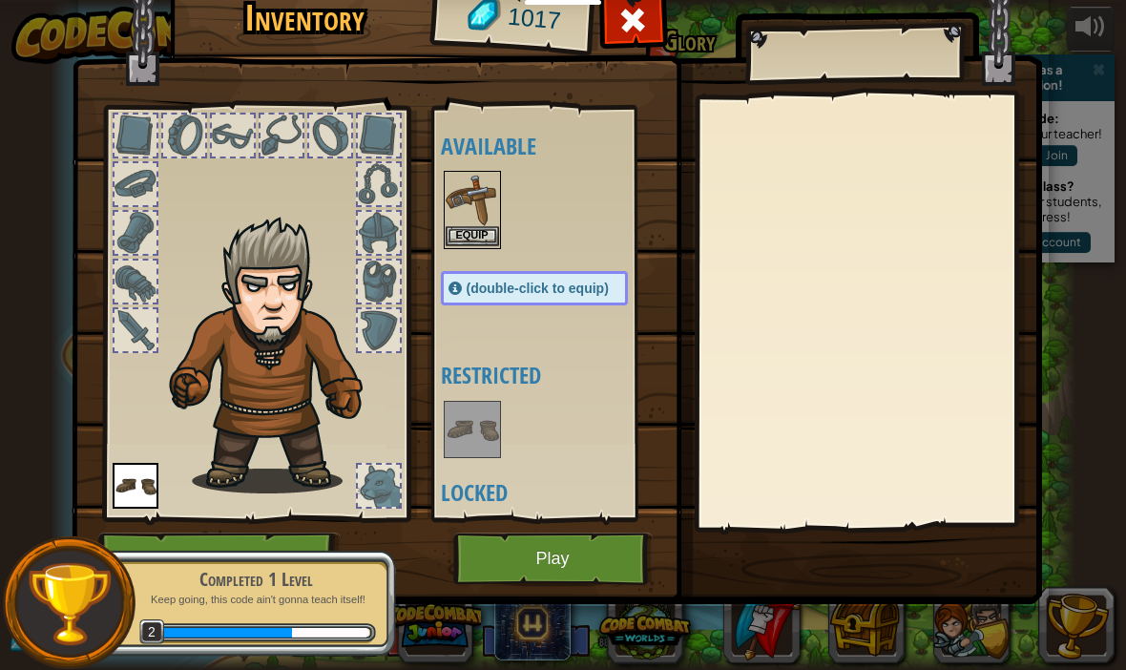
click at [455, 243] on button "Equip" at bounding box center [471, 236] width 53 height 20
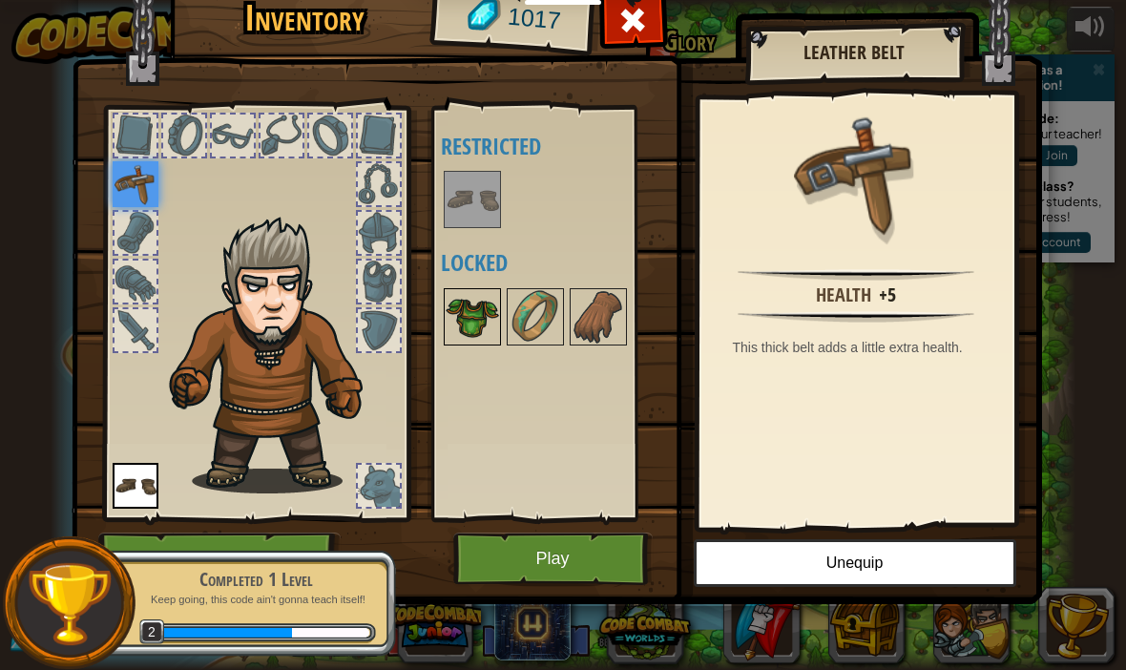
click at [478, 306] on img at bounding box center [471, 316] width 53 height 53
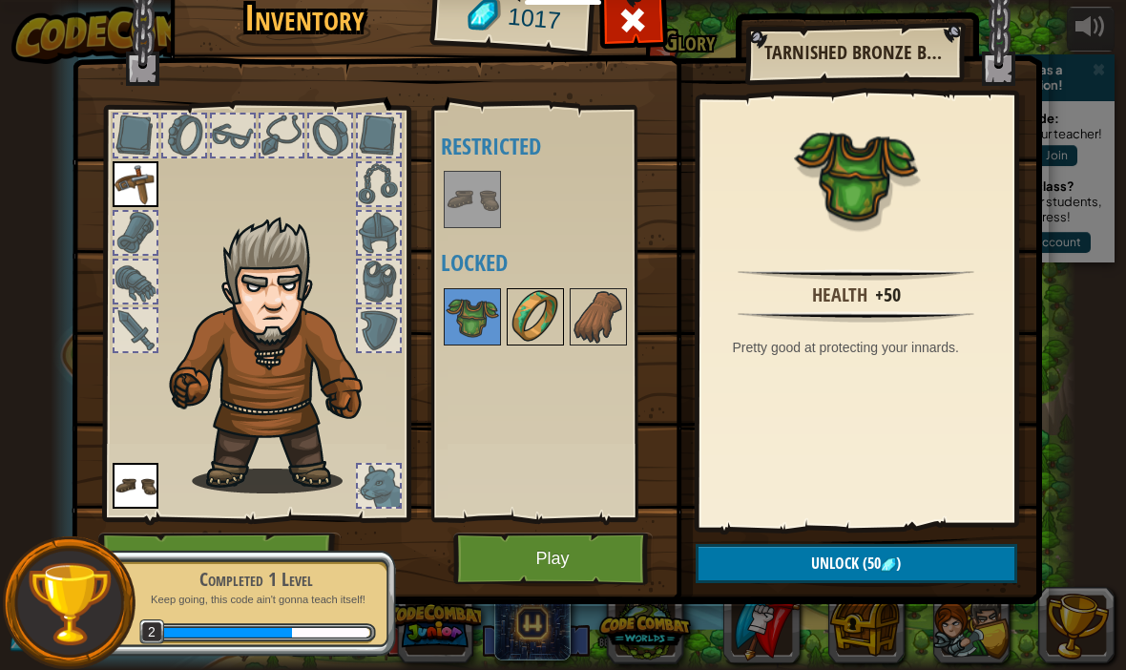
click at [540, 336] on img at bounding box center [534, 316] width 53 height 53
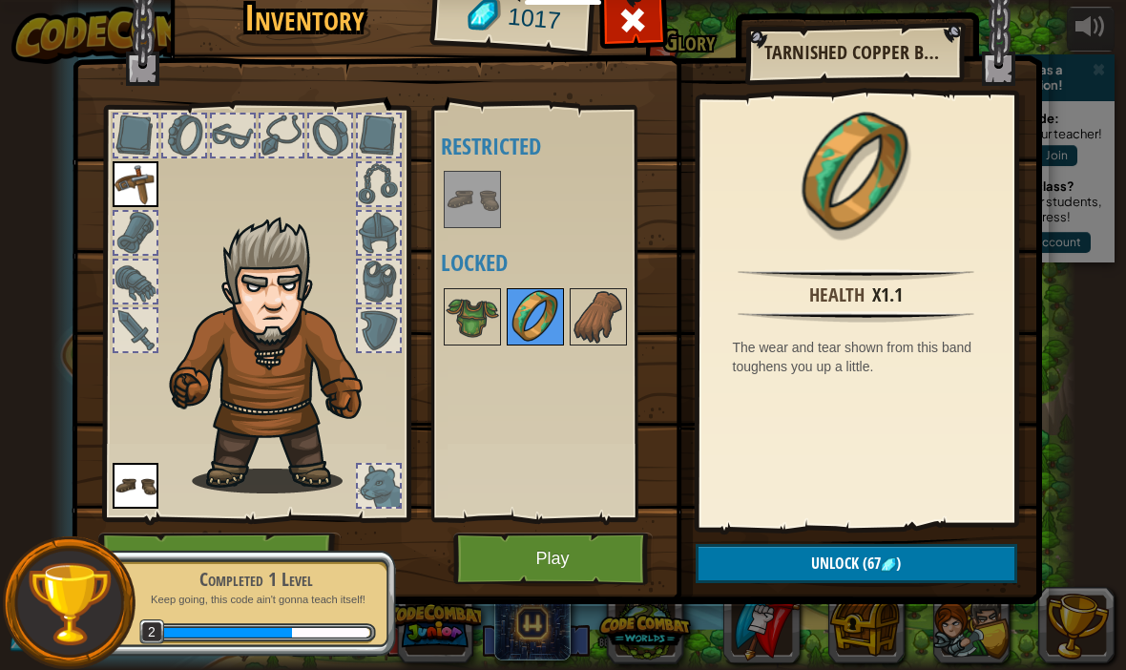
click at [536, 333] on img at bounding box center [534, 316] width 53 height 53
click at [893, 565] on img at bounding box center [887, 564] width 15 height 15
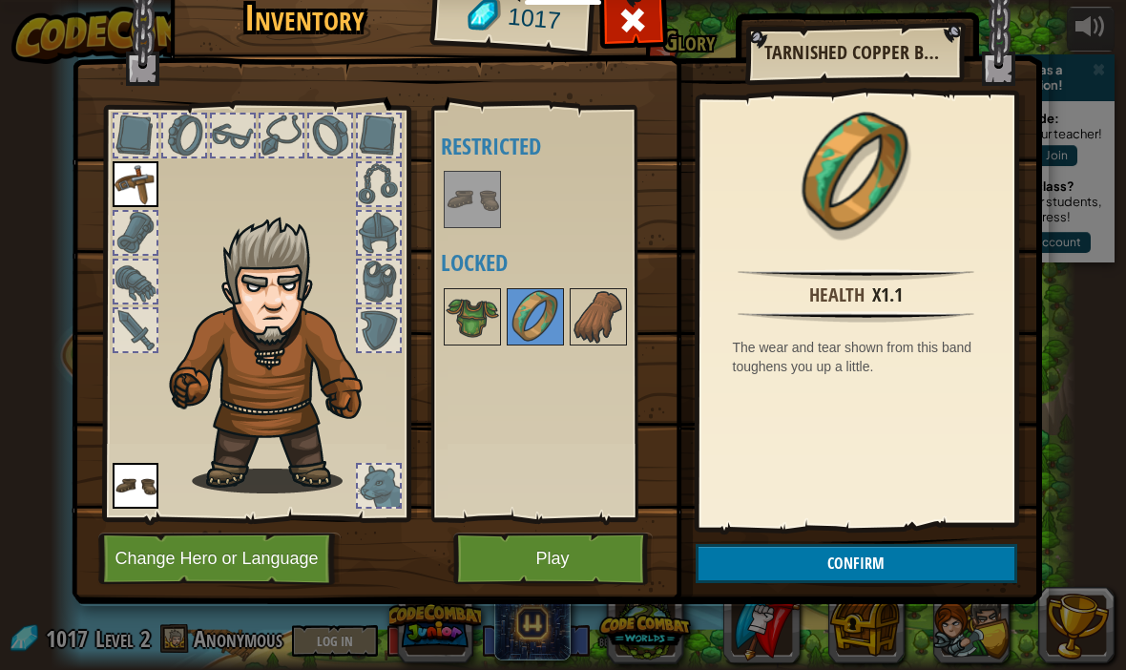
click at [919, 568] on button "Confirm" at bounding box center [855, 563] width 321 height 39
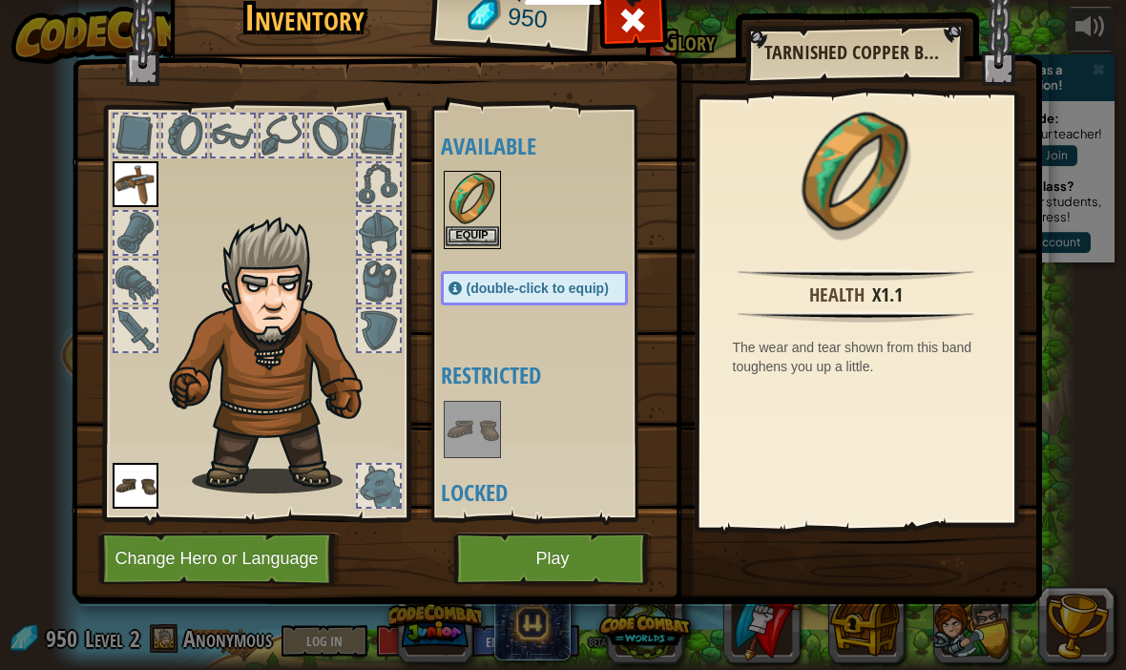
click at [478, 204] on img at bounding box center [471, 199] width 53 height 53
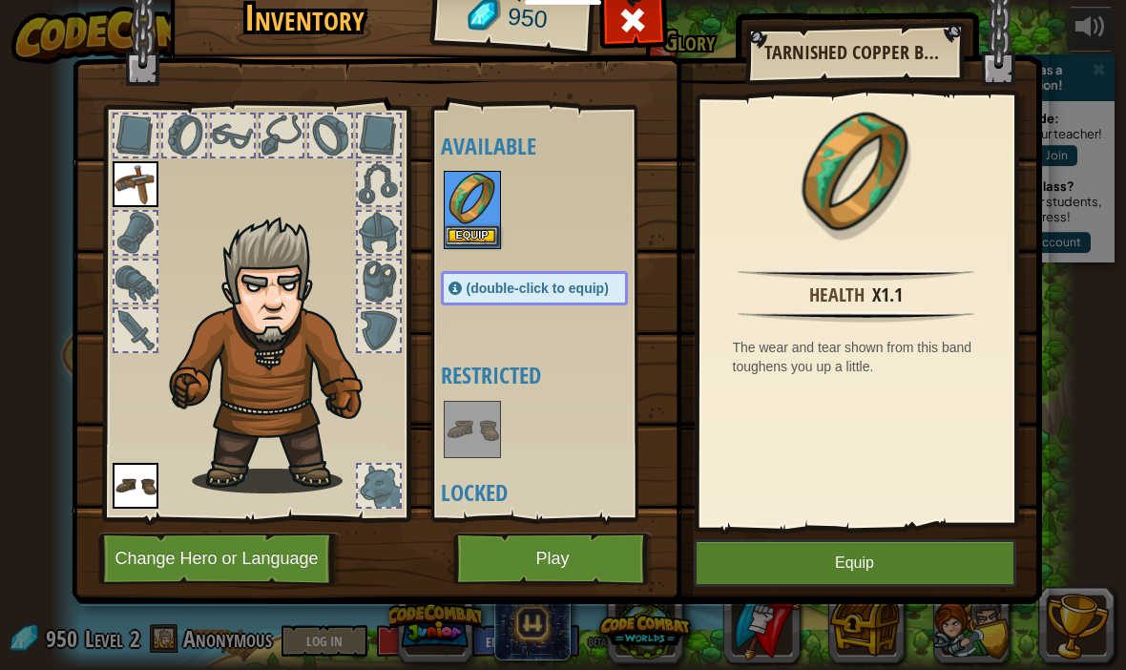
click at [488, 237] on button "Equip" at bounding box center [471, 236] width 53 height 20
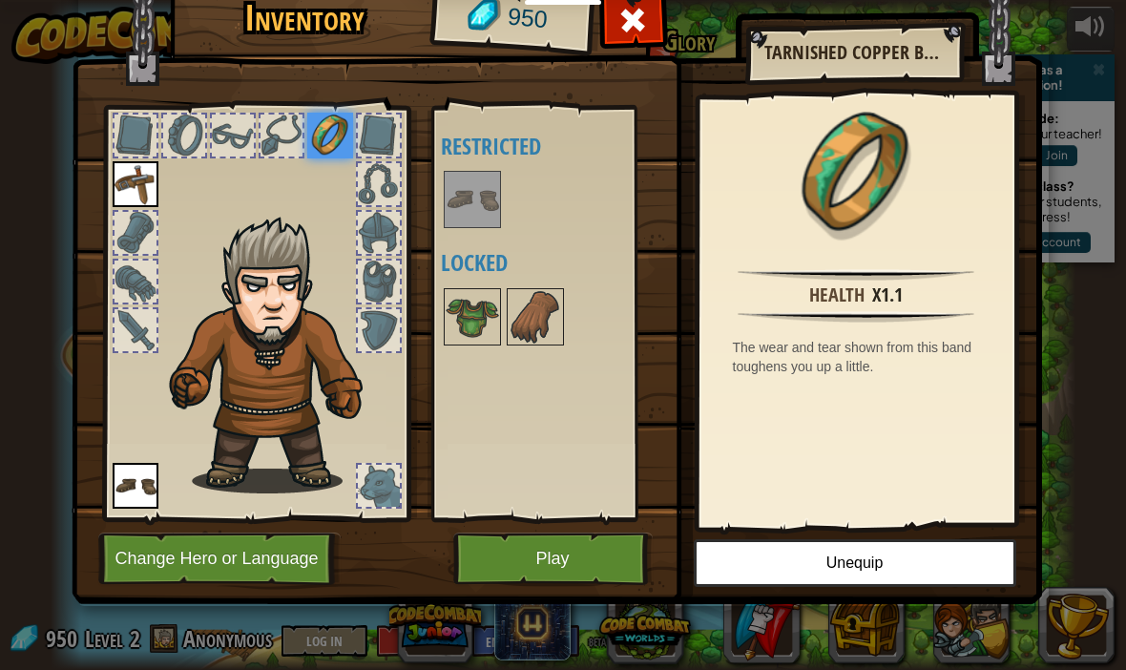
click at [317, 142] on img at bounding box center [330, 136] width 46 height 46
click at [484, 310] on img at bounding box center [471, 316] width 53 height 53
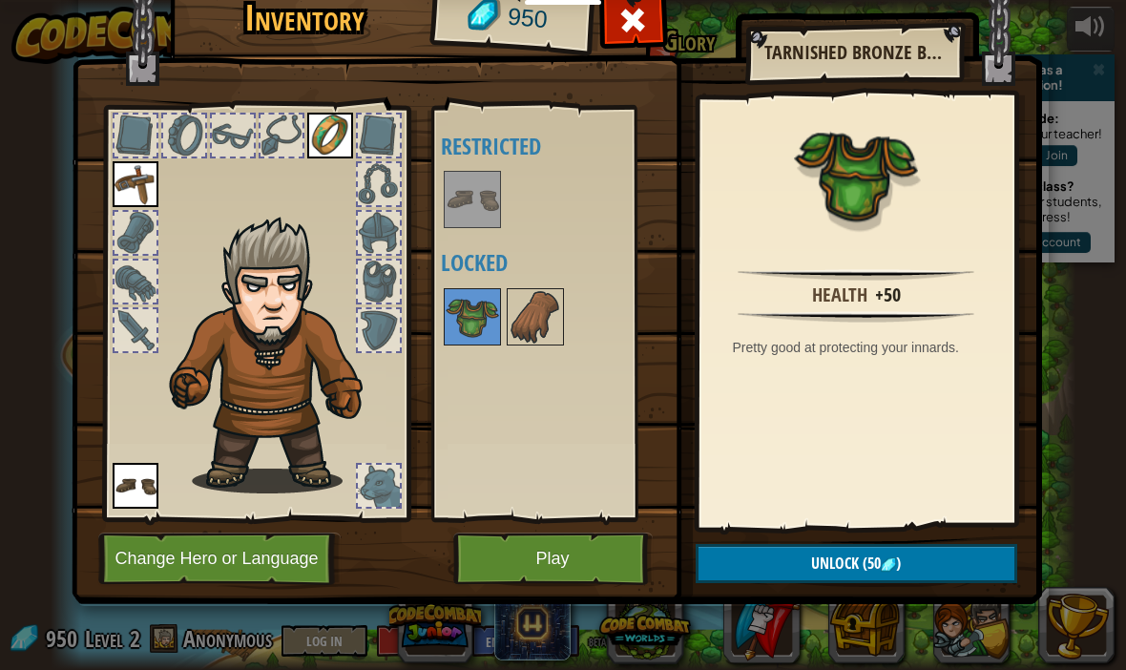
click at [952, 563] on button "Unlock (50 )" at bounding box center [855, 563] width 321 height 39
click at [958, 566] on button "Confirm" at bounding box center [855, 563] width 321 height 39
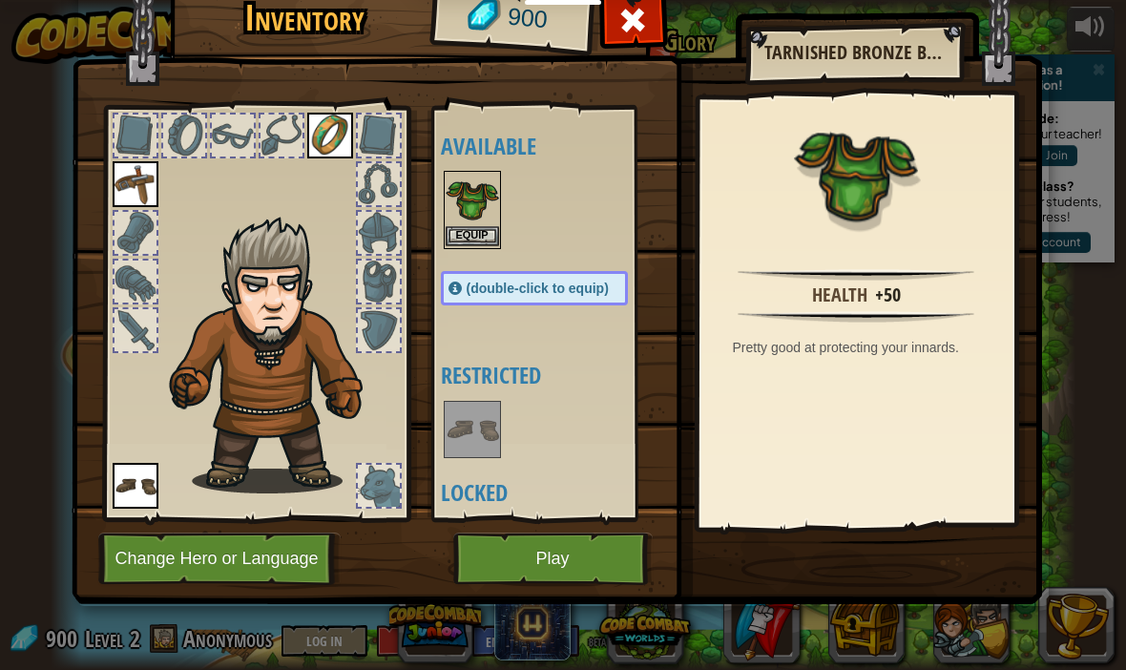
click at [483, 237] on button "Equip" at bounding box center [471, 236] width 53 height 20
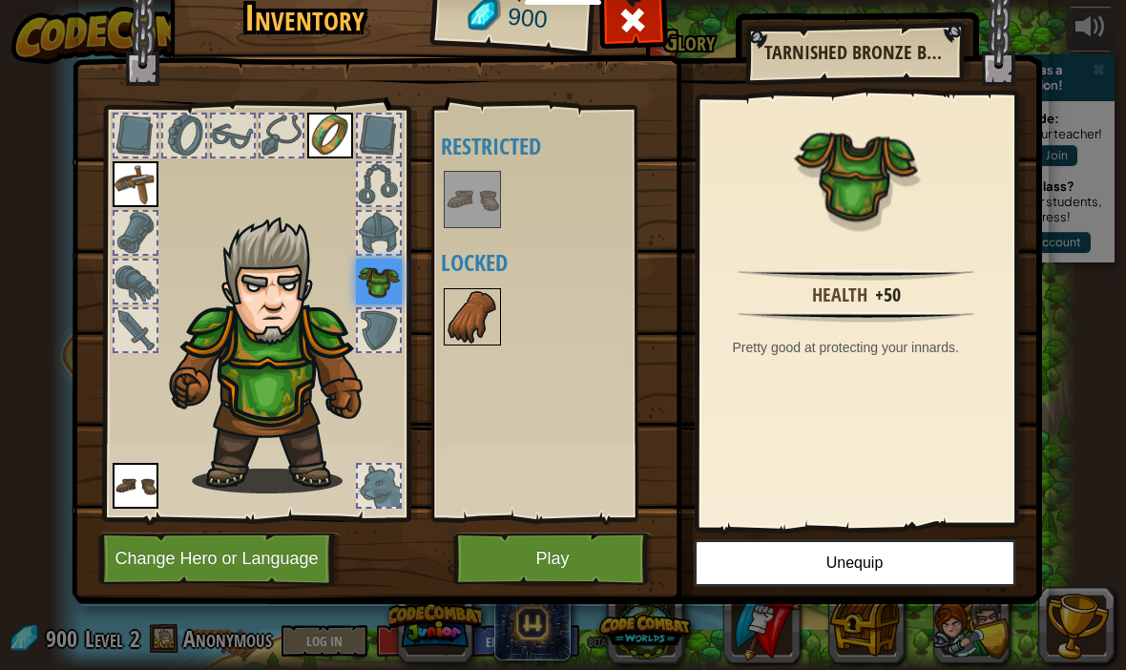
click at [492, 318] on img at bounding box center [471, 316] width 53 height 53
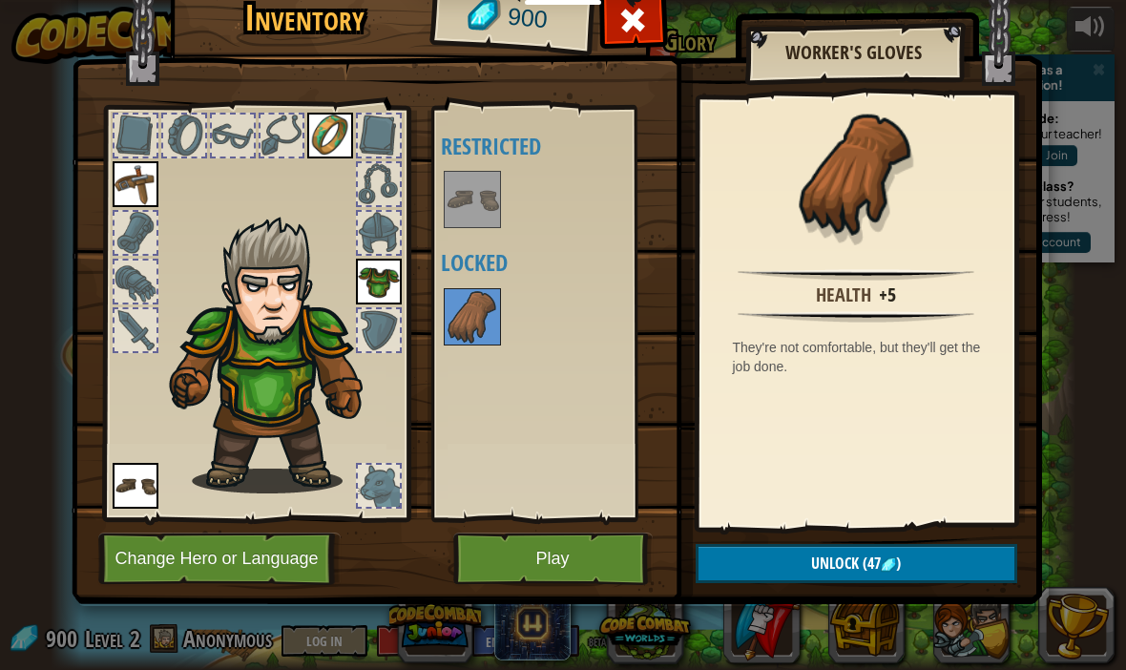
click at [488, 195] on img at bounding box center [471, 199] width 53 height 53
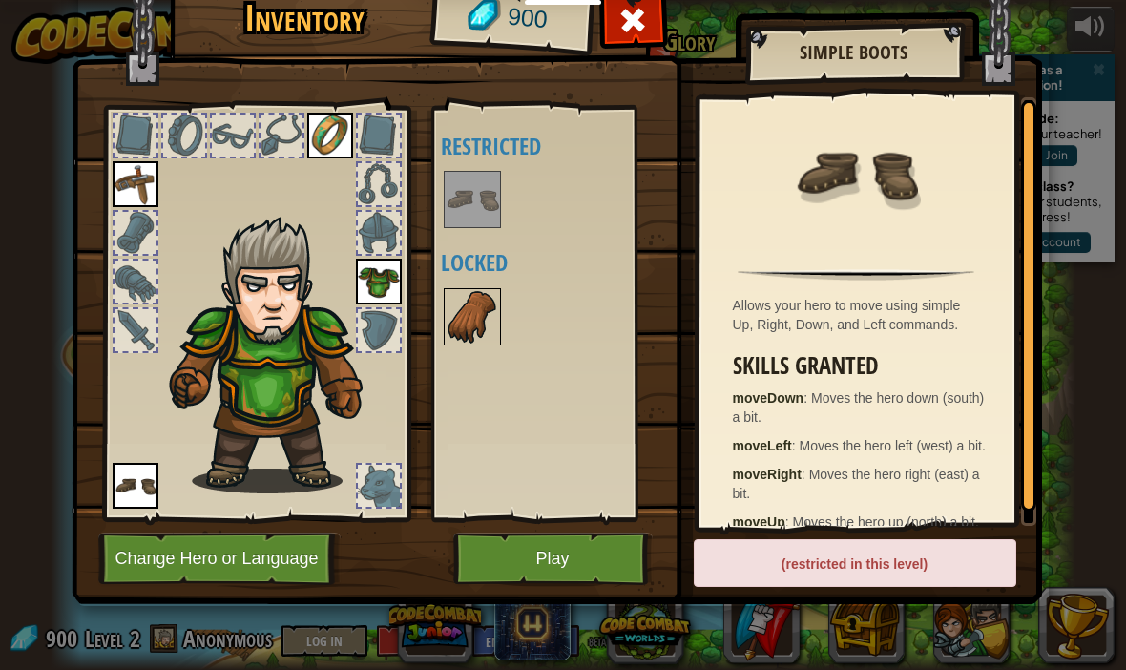
click at [486, 313] on img at bounding box center [471, 316] width 53 height 53
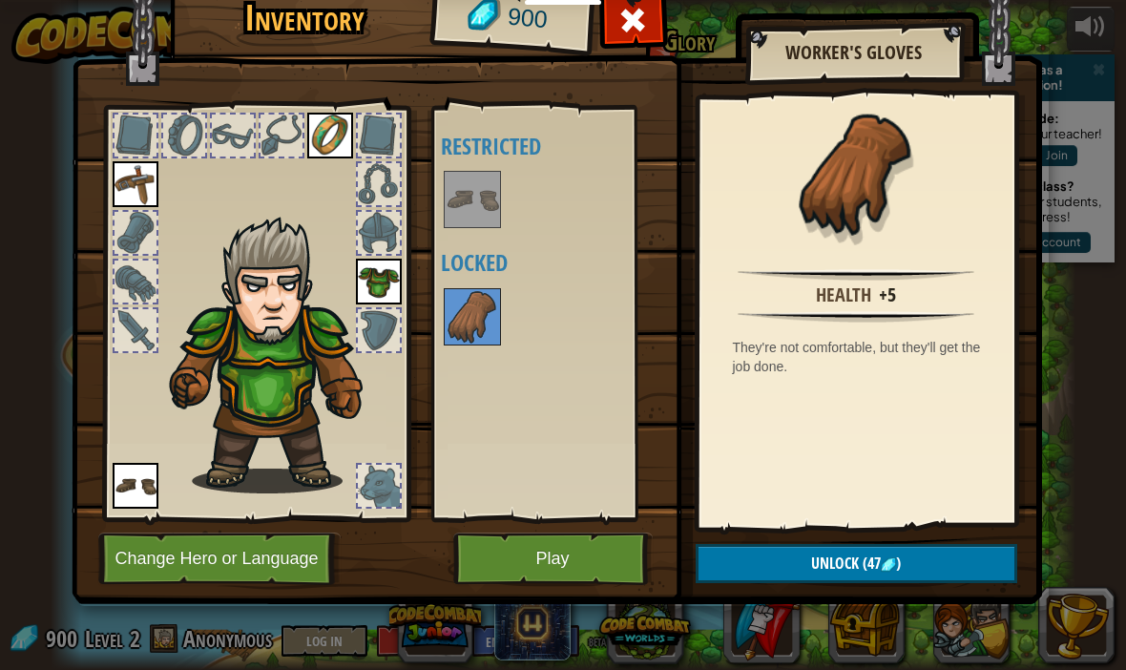
click at [940, 561] on button "Unlock (47 )" at bounding box center [855, 563] width 321 height 39
click at [929, 563] on button "Confirm" at bounding box center [855, 563] width 321 height 39
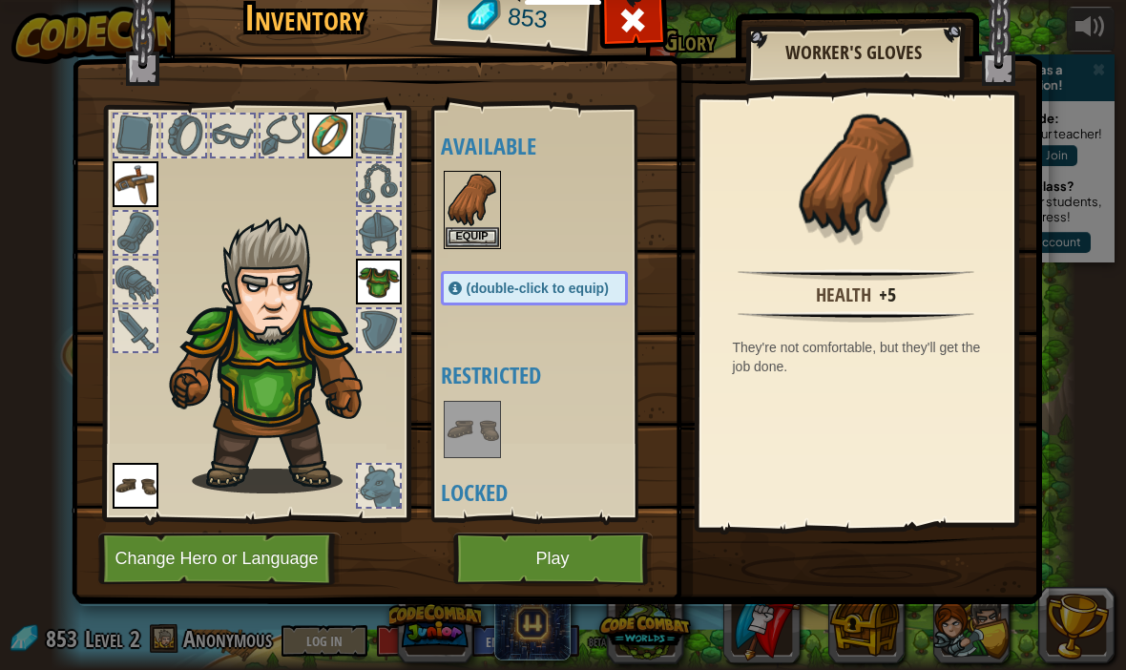
click at [599, 284] on span "(double-click to equip)" at bounding box center [537, 287] width 142 height 15
click at [470, 238] on button "Equip" at bounding box center [471, 236] width 53 height 20
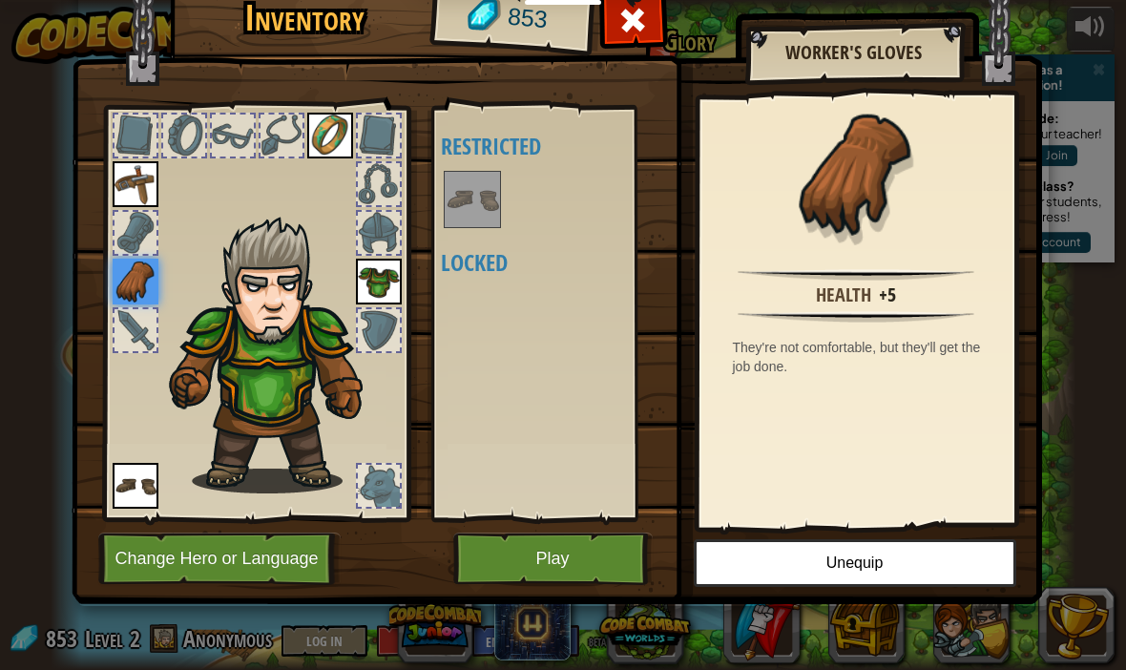
click at [132, 294] on img at bounding box center [136, 281] width 46 height 46
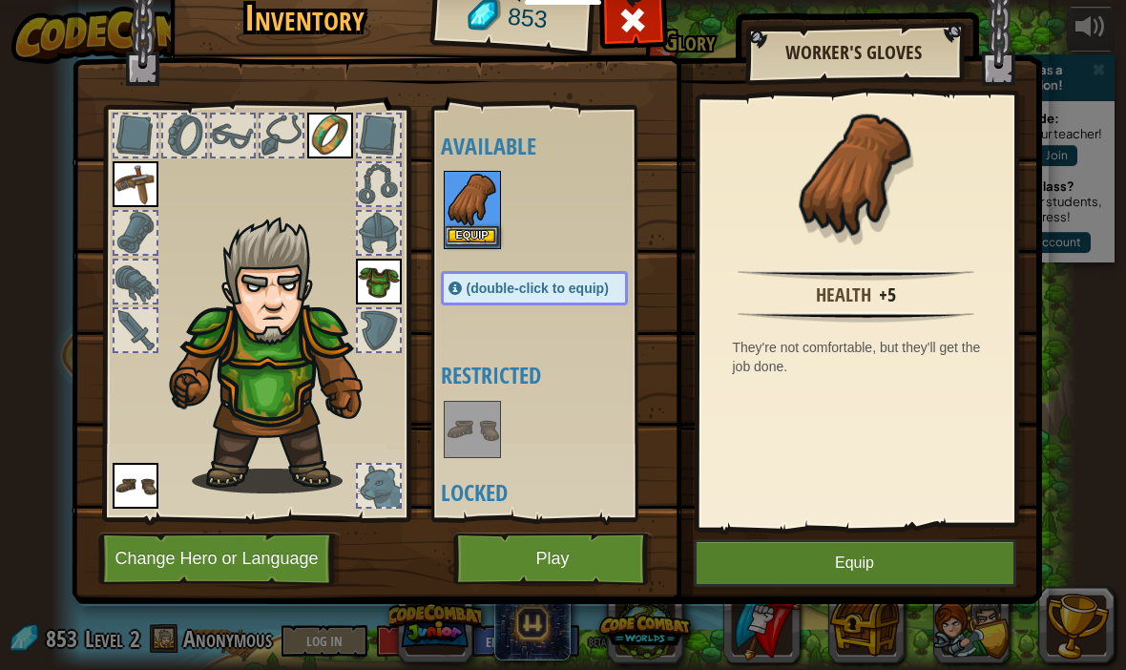
click at [478, 238] on button "Equip" at bounding box center [471, 236] width 53 height 20
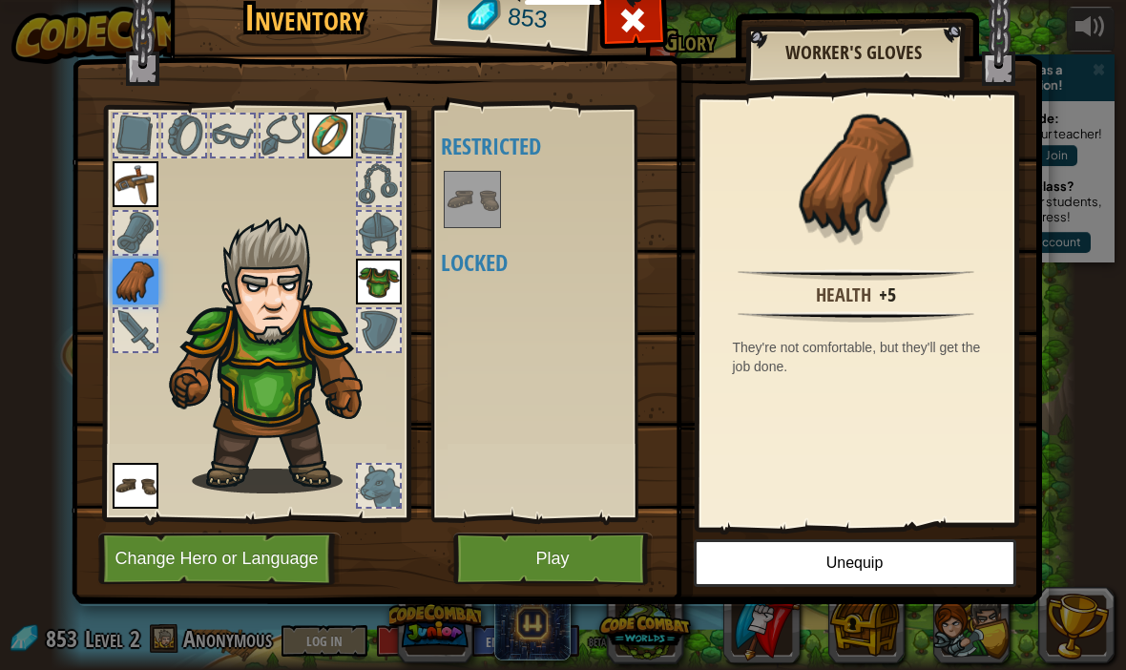
click at [141, 195] on img at bounding box center [136, 184] width 46 height 46
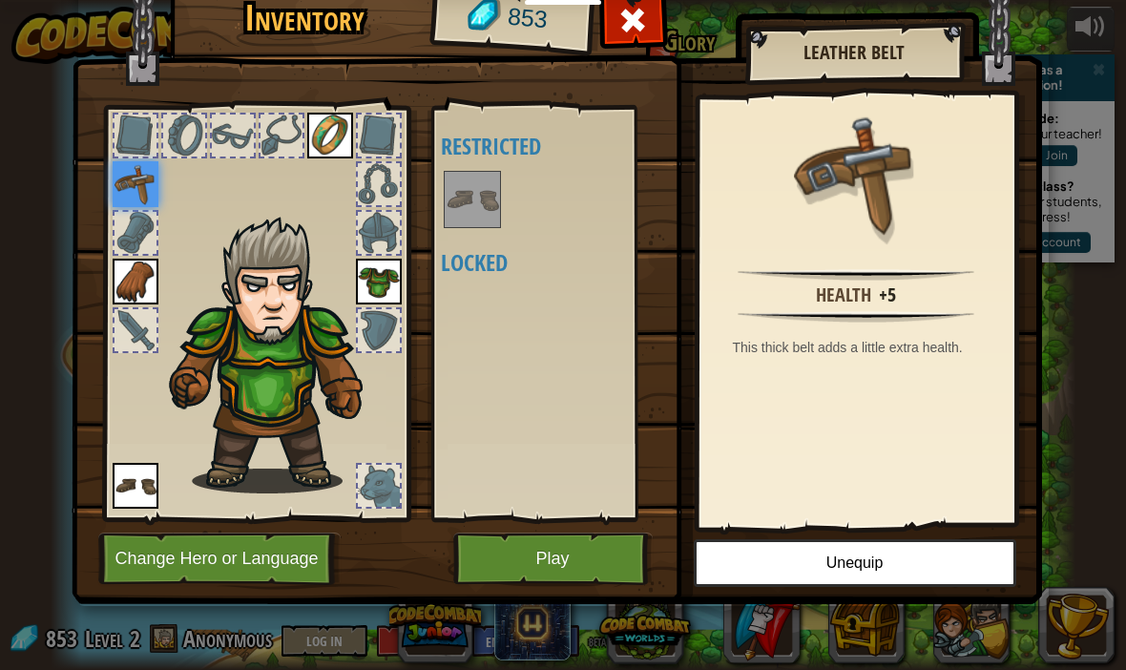
click at [613, 535] on button "Play" at bounding box center [552, 558] width 199 height 52
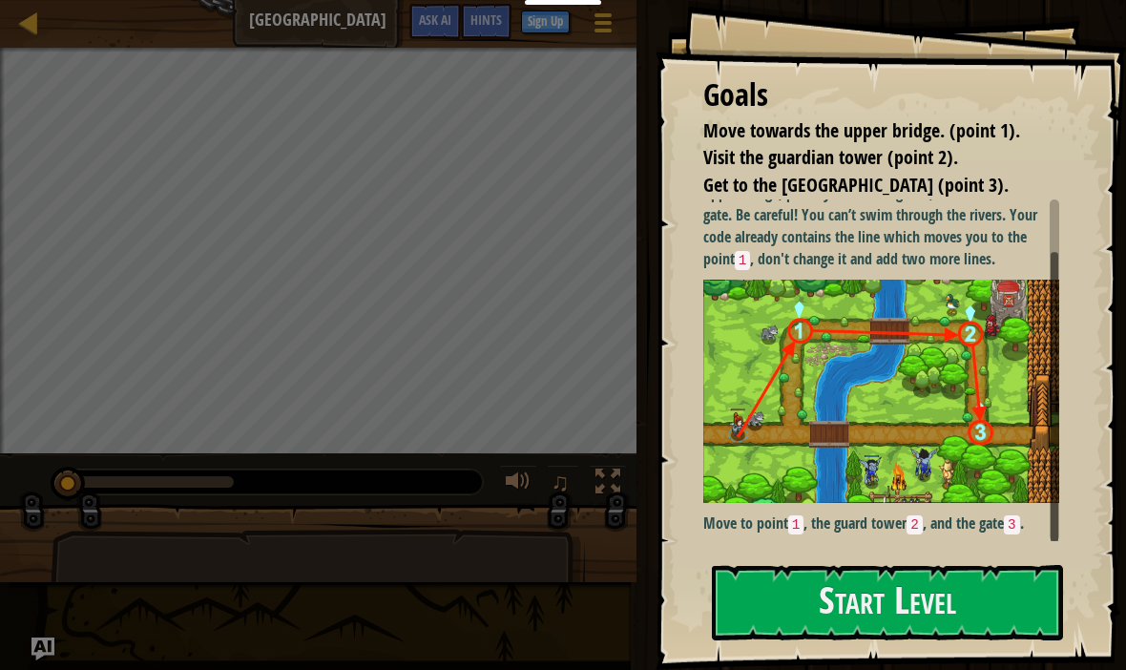
scroll to position [58, 0]
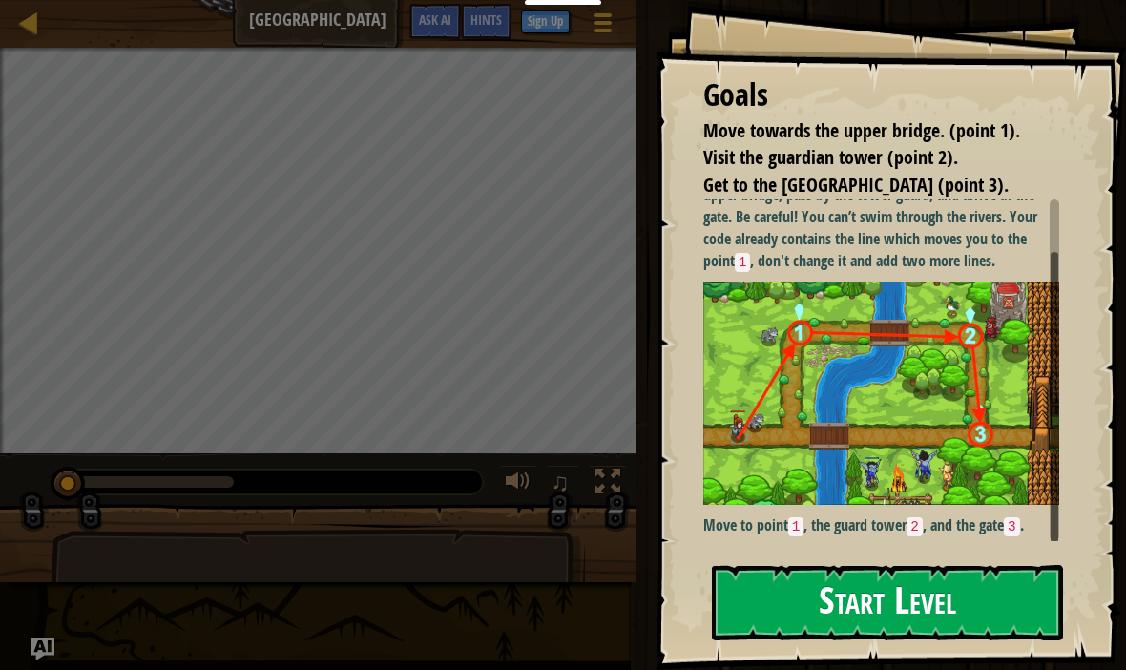
click at [989, 610] on button "Start Level" at bounding box center [887, 602] width 351 height 75
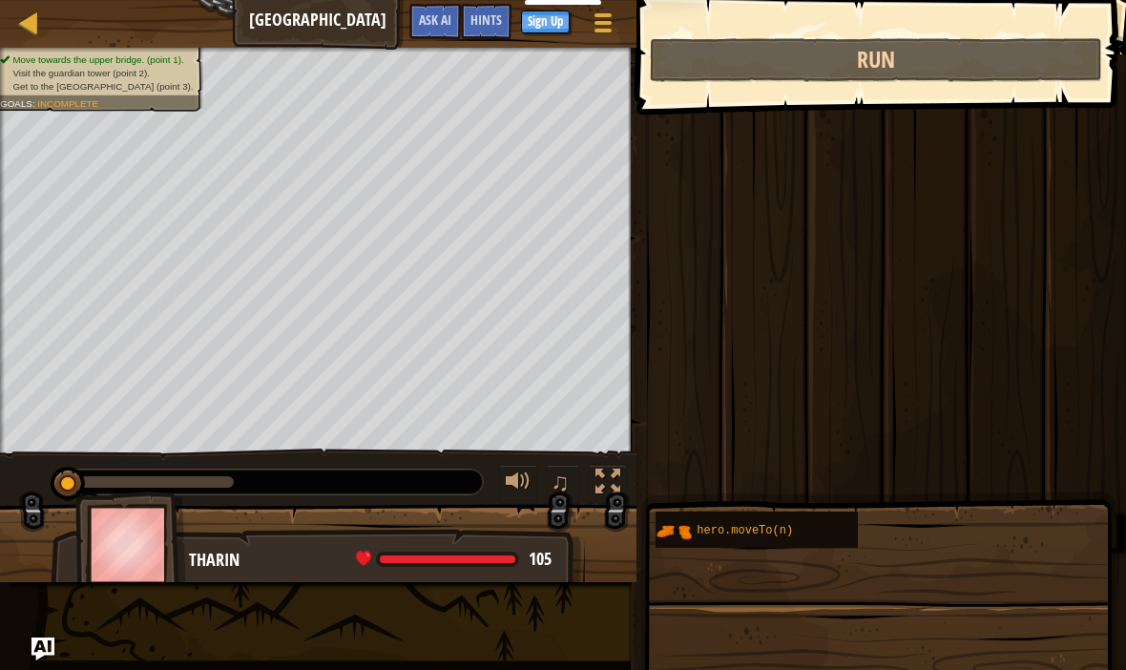
scroll to position [0, 0]
